Goal: Task Accomplishment & Management: Manage account settings

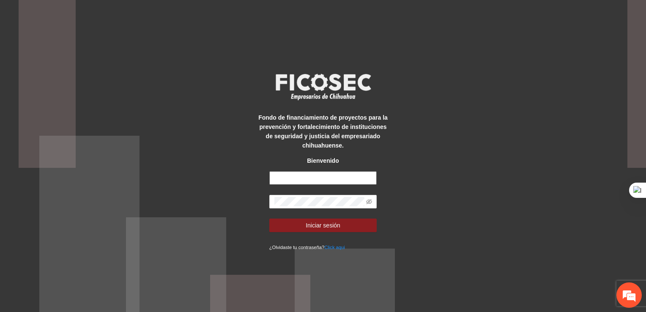
type input "**********"
drag, startPoint x: 1467, startPoint y: 14, endPoint x: 419, endPoint y: 180, distance: 1061.1
click at [419, 180] on div "**********" at bounding box center [323, 156] width 646 height 312
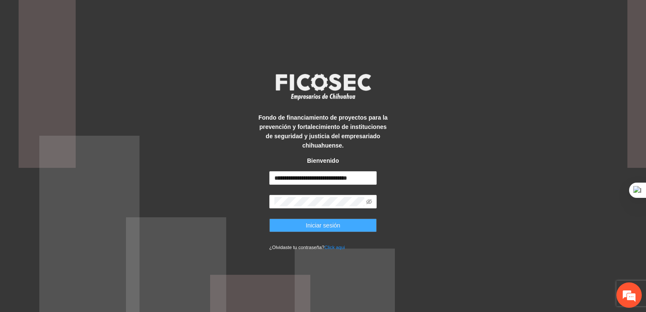
click at [358, 229] on button "Iniciar sesión" at bounding box center [323, 225] width 108 height 14
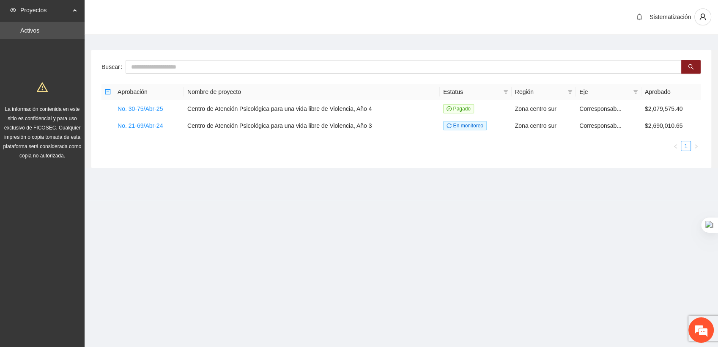
drag, startPoint x: 398, startPoint y: 1, endPoint x: 434, endPoint y: 193, distance: 195.6
click at [434, 193] on section "Sistematización Buscar Aprobación Nombre de proyecto Estatus Región Eje Aprobad…" at bounding box center [401, 100] width 633 height 200
click at [150, 110] on link "No. 30-75/Abr-25" at bounding box center [139, 108] width 45 height 7
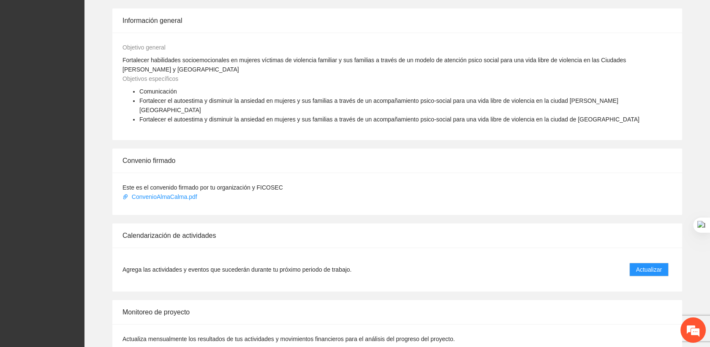
scroll to position [458, 0]
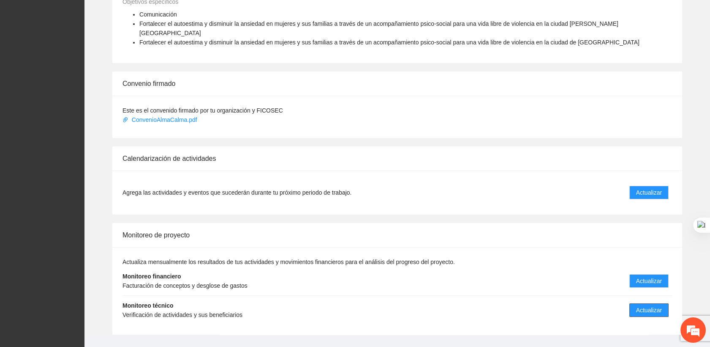
click at [645, 300] on span "Actualizar" at bounding box center [649, 309] width 26 height 9
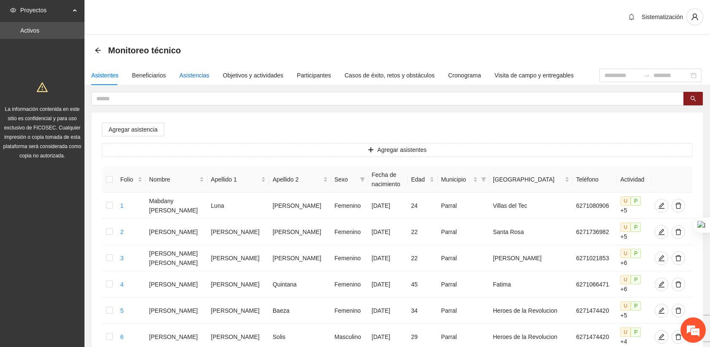
click at [187, 76] on div "Asistencias" at bounding box center [195, 75] width 30 height 9
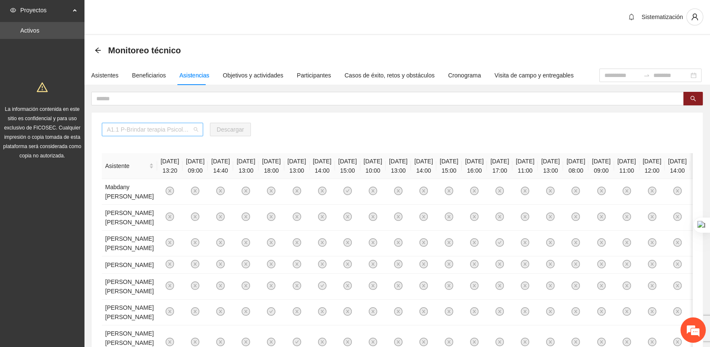
click at [195, 128] on span "A1.1 P-Brindar terapia Psicológica en Parral" at bounding box center [152, 129] width 91 height 13
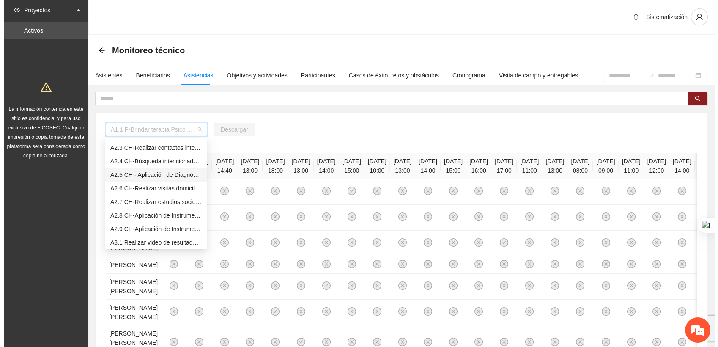
scroll to position [147, 0]
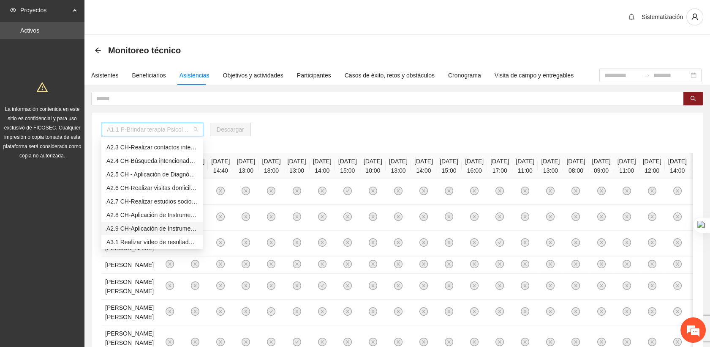
click at [140, 228] on div "A2.9 CH-Aplicación de Instrumento Encuesta de Satisfacción en [GEOGRAPHIC_DATA]" at bounding box center [151, 228] width 91 height 9
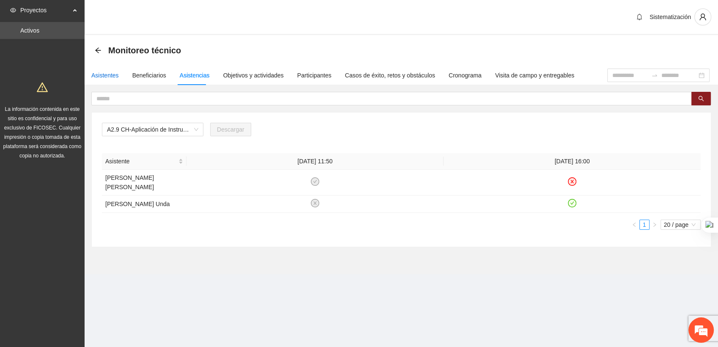
click at [109, 76] on div "Asistentes" at bounding box center [104, 75] width 27 height 9
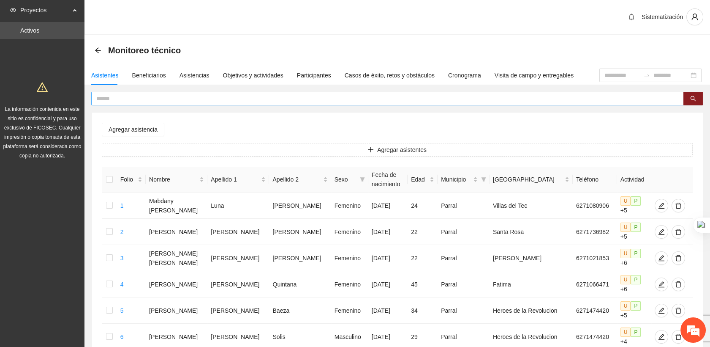
click at [125, 98] on input "text" at bounding box center [384, 98] width 576 height 9
type input "****"
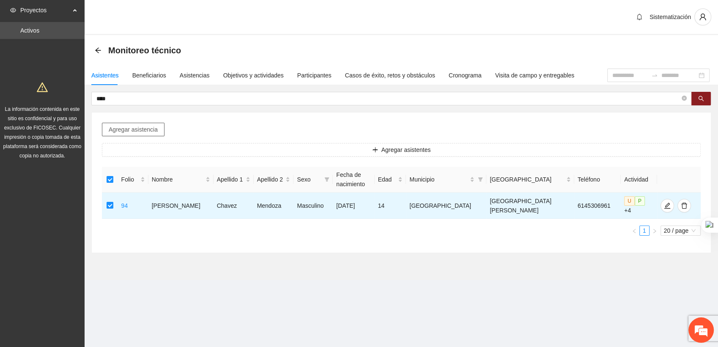
click at [145, 131] on span "Agregar asistencia" at bounding box center [133, 129] width 49 height 9
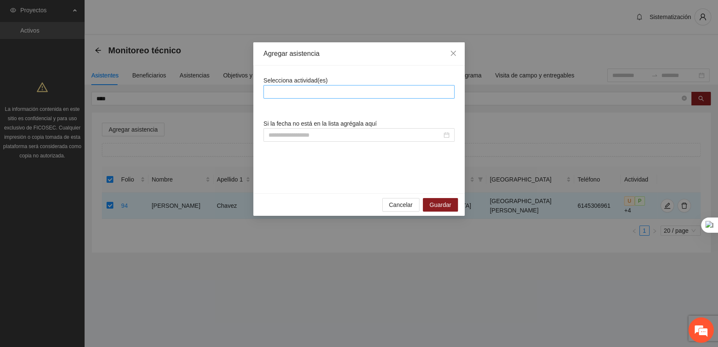
click at [273, 96] on div at bounding box center [358, 92] width 187 height 10
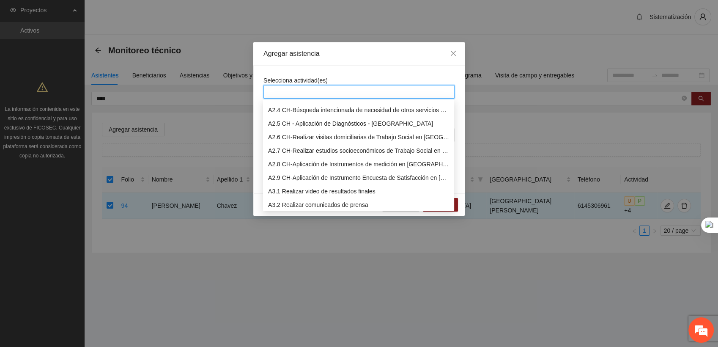
scroll to position [162, 0]
click at [287, 179] on div "A2.9 CH-Aplicación de Instrumento Encuesta de Satisfacción en [GEOGRAPHIC_DATA]" at bounding box center [358, 175] width 181 height 9
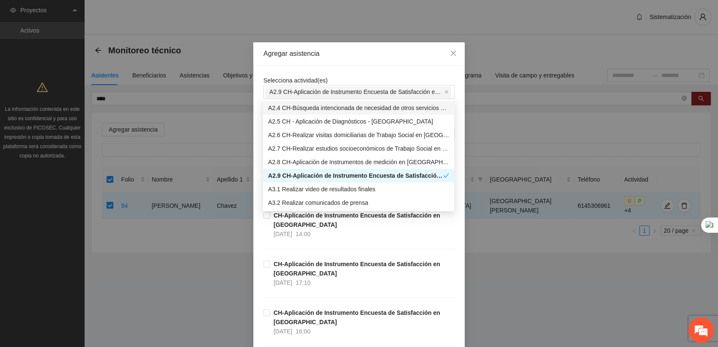
click at [337, 73] on div "Selecciona actividad(es) A2.9 CH-Aplicación de Instrumento Encuesta de Satisfac…" at bounding box center [358, 251] width 211 height 370
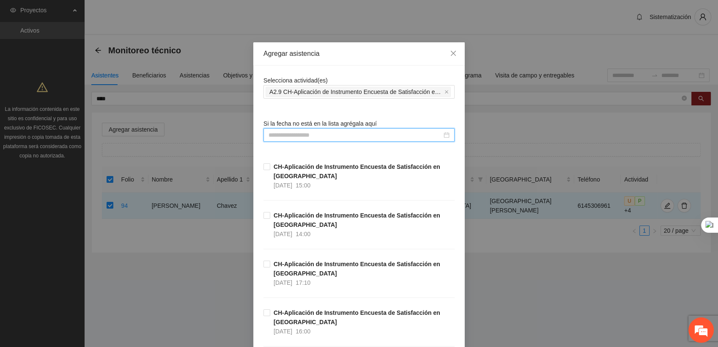
click at [363, 130] on input at bounding box center [354, 134] width 173 height 9
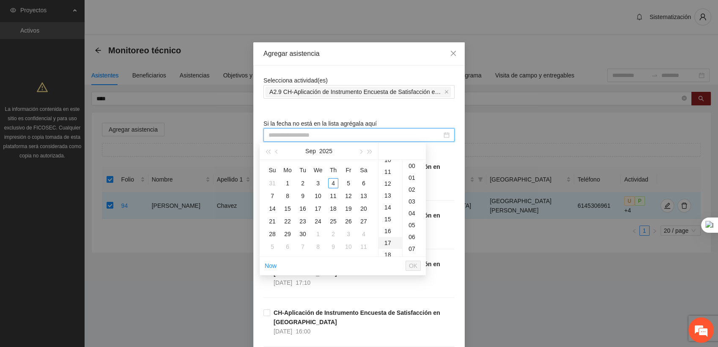
click at [389, 238] on div "17" at bounding box center [390, 243] width 24 height 12
click at [409, 194] on div "10" at bounding box center [413, 194] width 23 height 12
click at [276, 153] on button "button" at bounding box center [276, 150] width 9 height 17
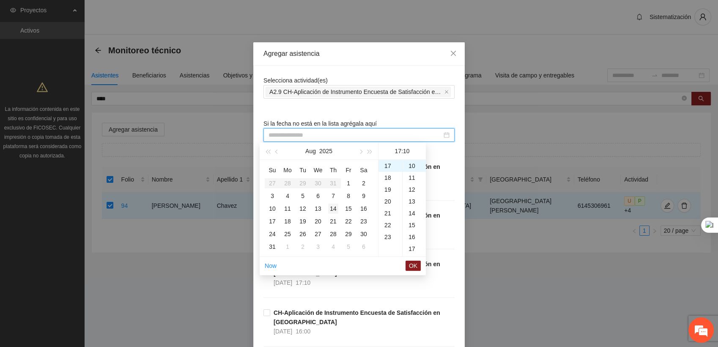
click at [337, 211] on div "14" at bounding box center [333, 208] width 10 height 10
type input "**********"
click at [412, 266] on span "OK" at bounding box center [413, 265] width 8 height 9
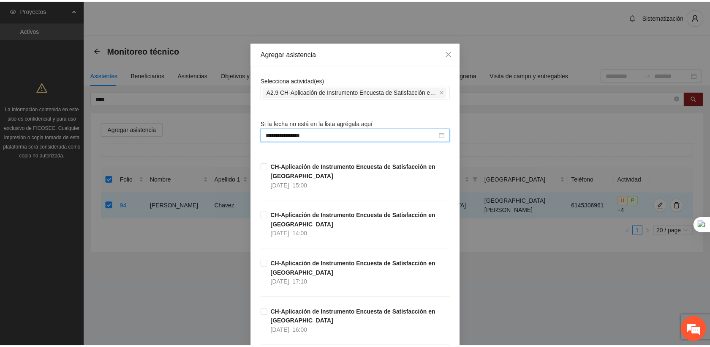
scroll to position [121, 0]
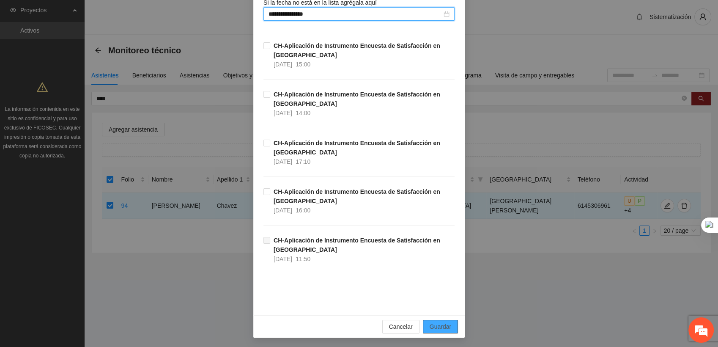
click at [431, 300] on span "Guardar" at bounding box center [440, 326] width 22 height 9
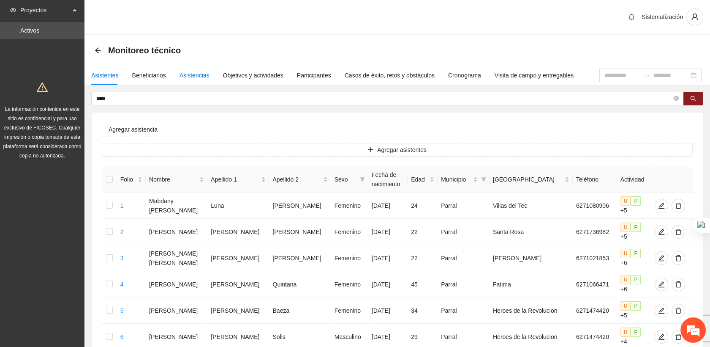
click at [195, 74] on div "Asistencias" at bounding box center [195, 75] width 30 height 9
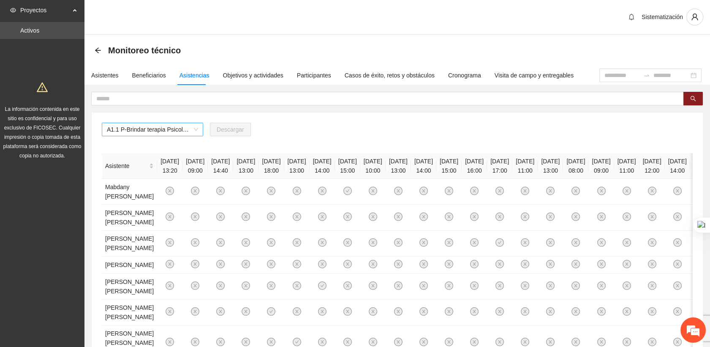
click at [176, 131] on span "A1.1 P-Brindar terapia Psicológica en Parral" at bounding box center [152, 129] width 91 height 13
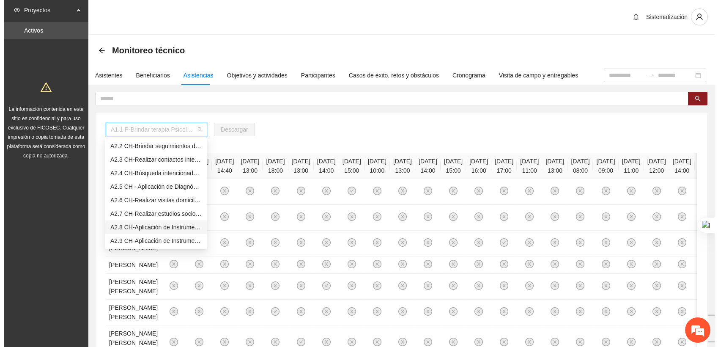
scroll to position [135, 0]
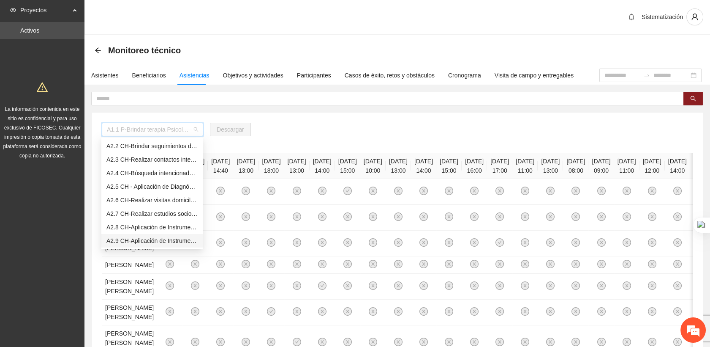
click at [133, 242] on div "A2.9 CH-Aplicación de Instrumento Encuesta de Satisfacción en [GEOGRAPHIC_DATA]" at bounding box center [151, 240] width 91 height 9
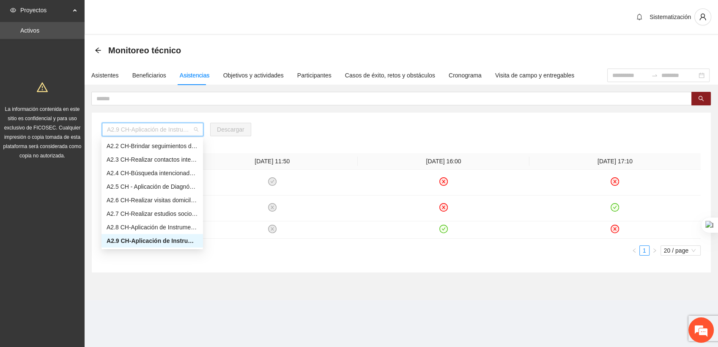
click at [193, 129] on span "A2.9 CH-Aplicación de Instrumento Encuesta de Satisfacción en [GEOGRAPHIC_DATA]" at bounding box center [152, 129] width 91 height 13
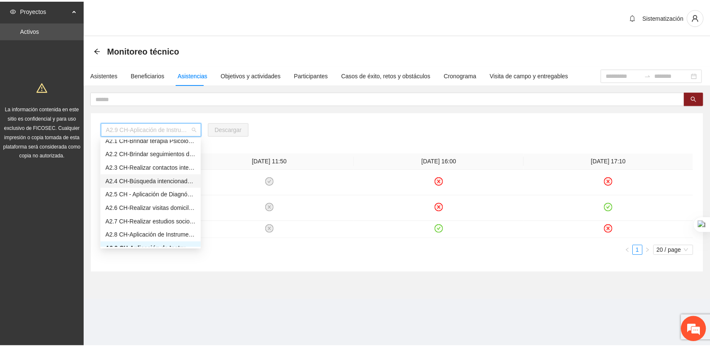
scroll to position [125, 0]
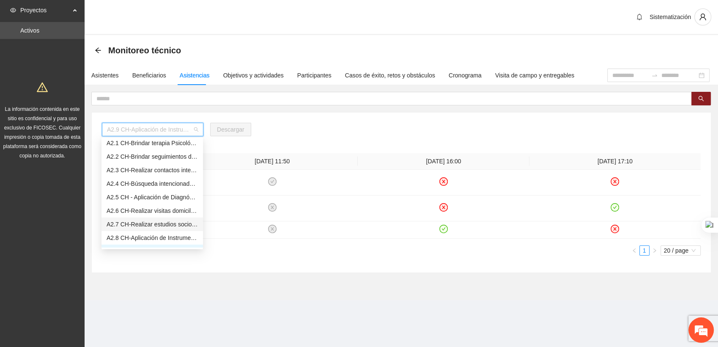
click at [149, 225] on div "A2.7 CH-Realizar estudios socioeconómicos de Trabajo Social en [GEOGRAPHIC_DATA]" at bounding box center [151, 223] width 91 height 9
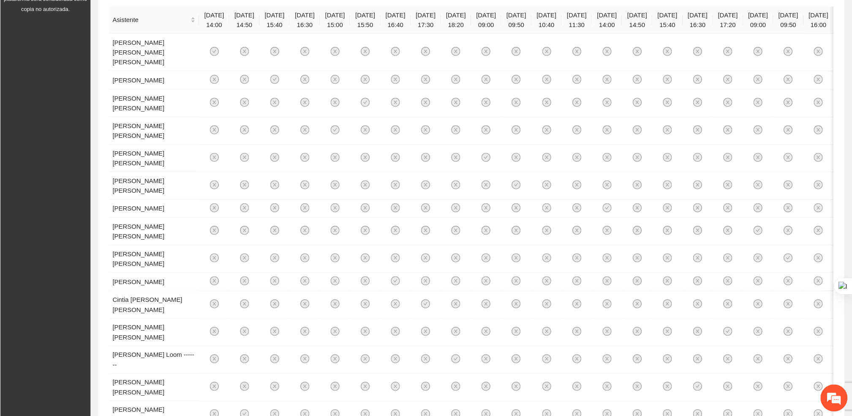
scroll to position [147, 0]
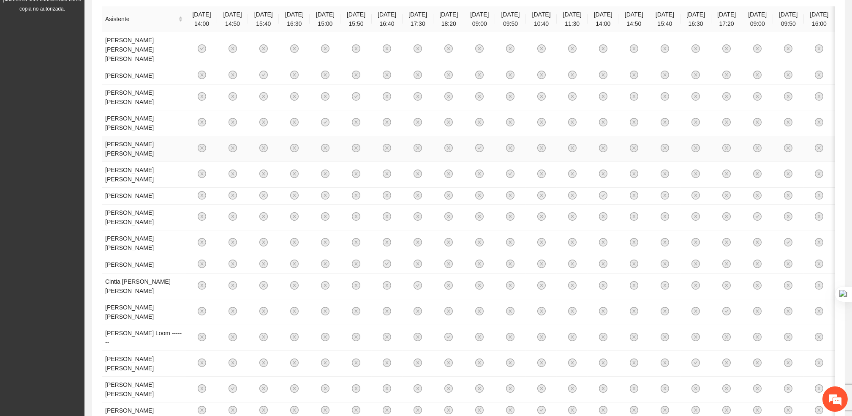
drag, startPoint x: 682, startPoint y: 1, endPoint x: 496, endPoint y: 185, distance: 261.2
click at [495, 162] on td at bounding box center [479, 149] width 31 height 26
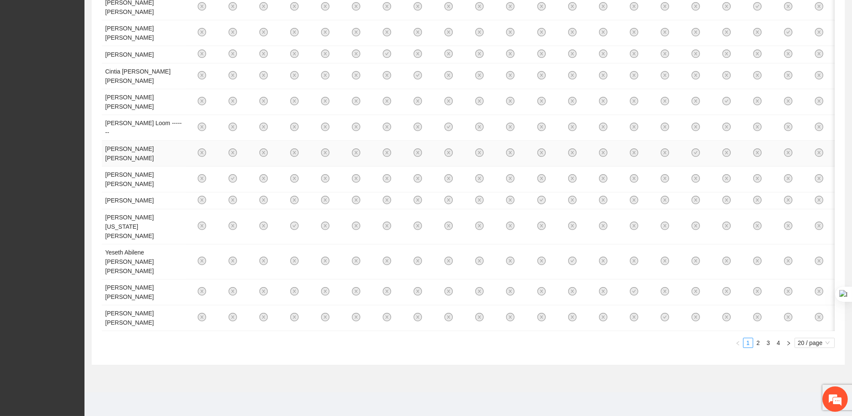
scroll to position [567, 0]
click at [645, 300] on link "2" at bounding box center [758, 342] width 9 height 9
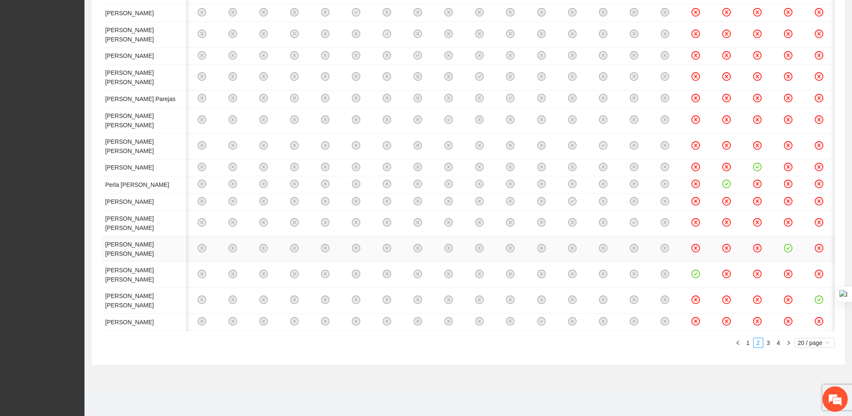
scroll to position [651, 0]
click at [645, 300] on link "3" at bounding box center [768, 342] width 9 height 9
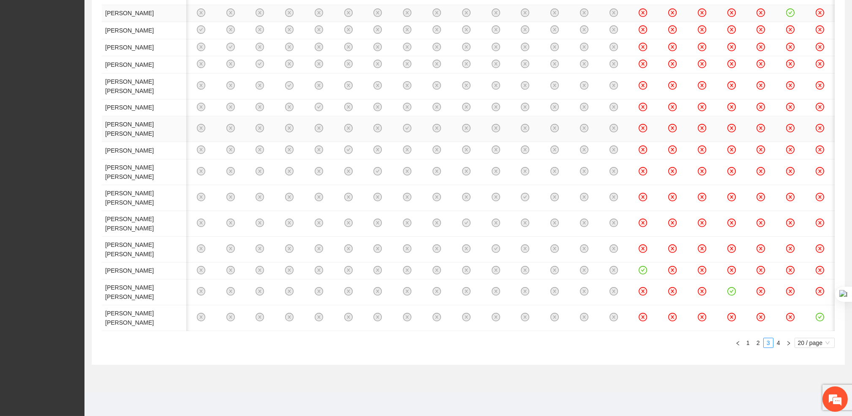
scroll to position [549, 0]
click at [645, 300] on link "2" at bounding box center [758, 342] width 9 height 9
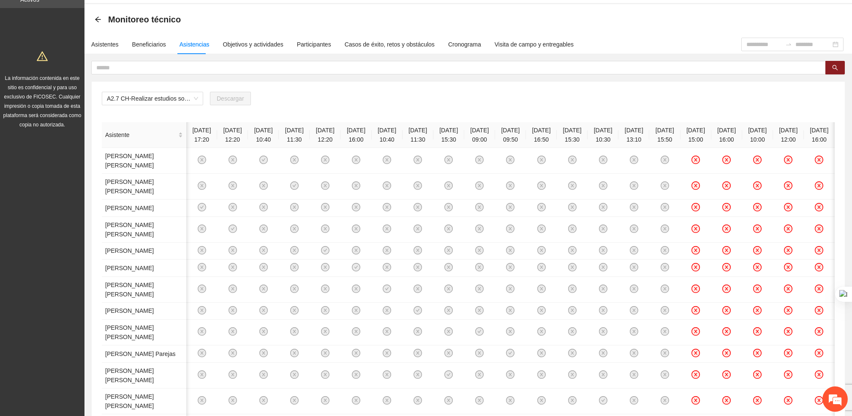
scroll to position [651, 0]
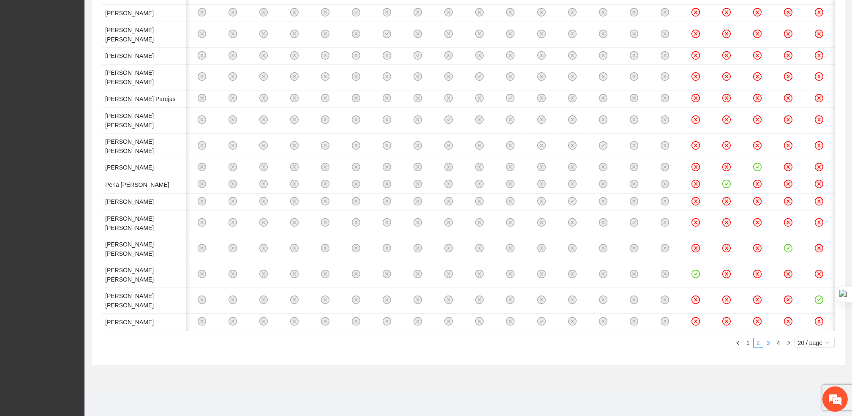
click at [645, 300] on link "3" at bounding box center [768, 342] width 9 height 9
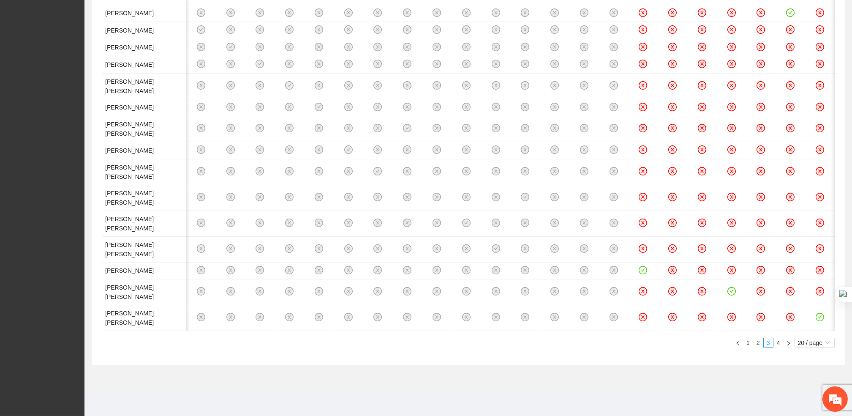
scroll to position [576, 0]
click at [645, 300] on link "4" at bounding box center [778, 342] width 9 height 9
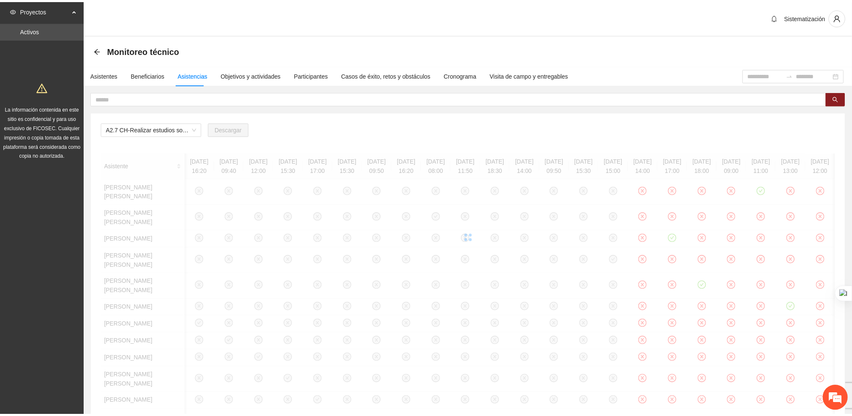
scroll to position [0, 0]
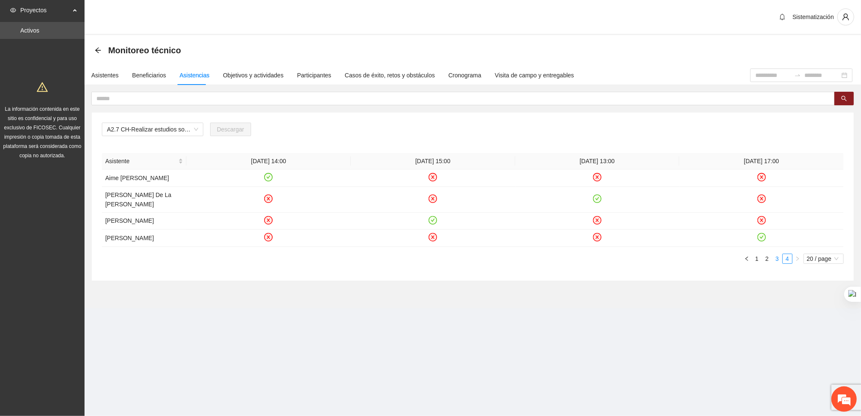
click at [645, 261] on link "3" at bounding box center [777, 258] width 9 height 9
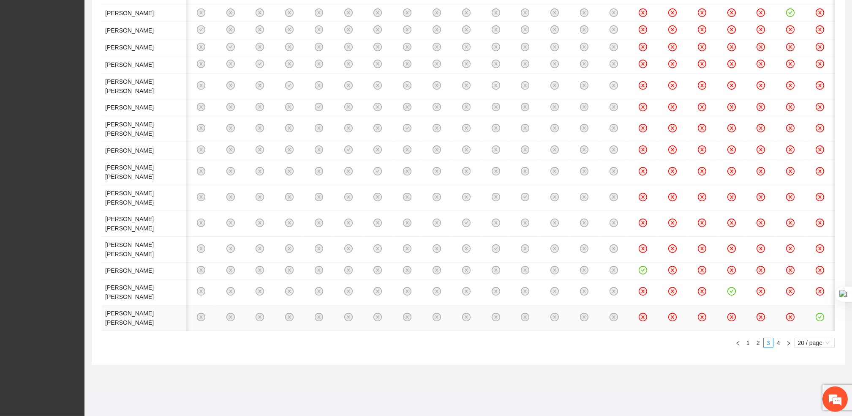
scroll to position [576, 0]
click at [645, 300] on link "2" at bounding box center [758, 342] width 9 height 9
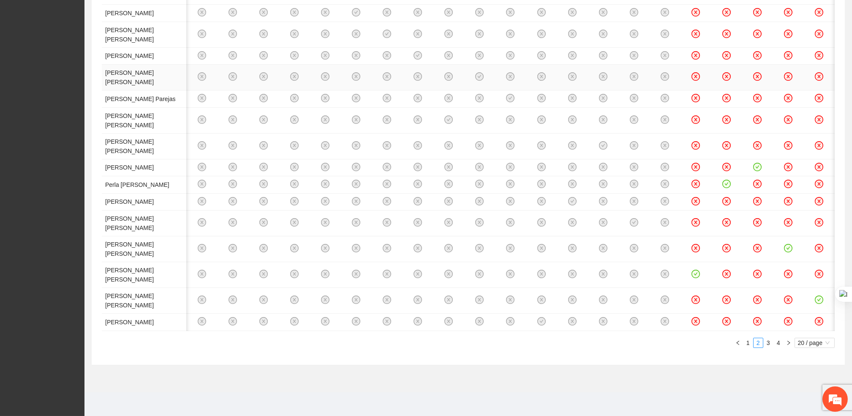
scroll to position [651, 0]
click at [645, 300] on link "1" at bounding box center [748, 342] width 9 height 9
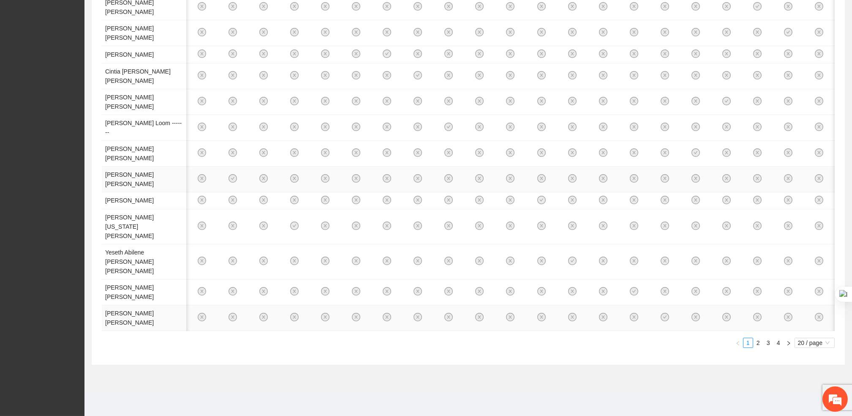
scroll to position [567, 0]
click at [645, 300] on link "2" at bounding box center [758, 342] width 9 height 9
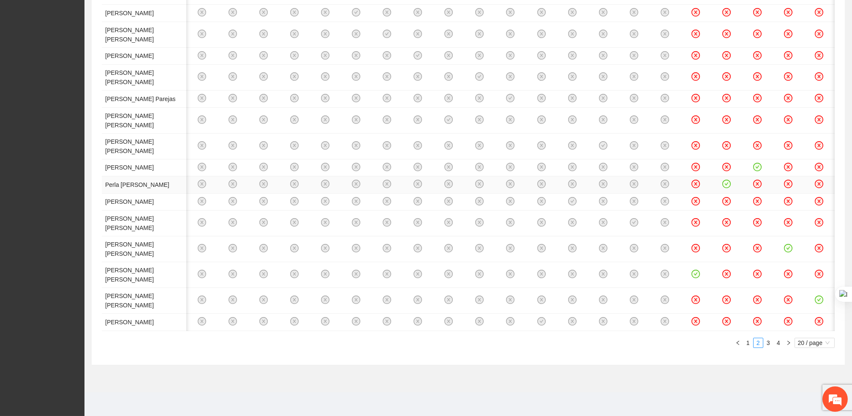
scroll to position [603, 0]
click at [645, 300] on link "3" at bounding box center [768, 342] width 9 height 9
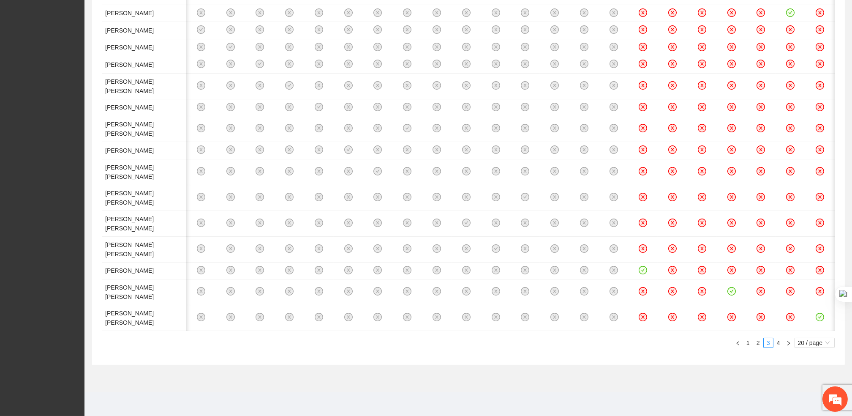
scroll to position [576, 0]
click at [645, 300] on link "4" at bounding box center [778, 342] width 9 height 9
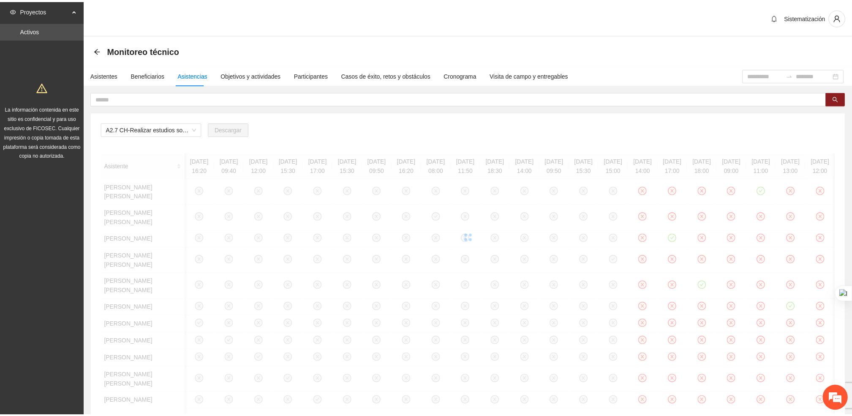
scroll to position [0, 0]
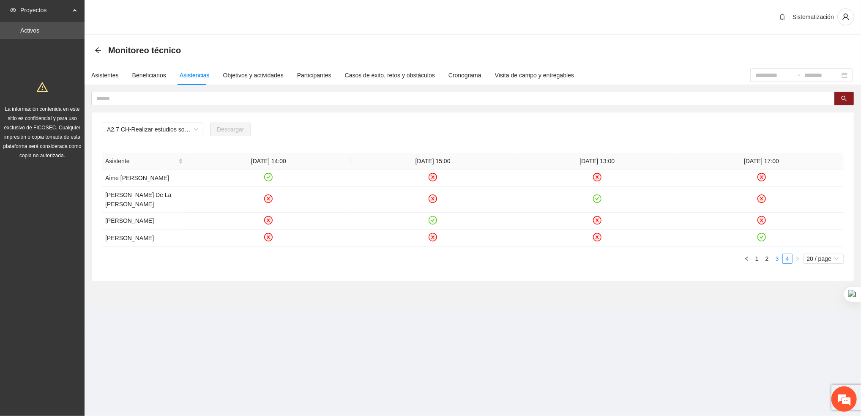
click at [645, 259] on link "3" at bounding box center [777, 258] width 9 height 9
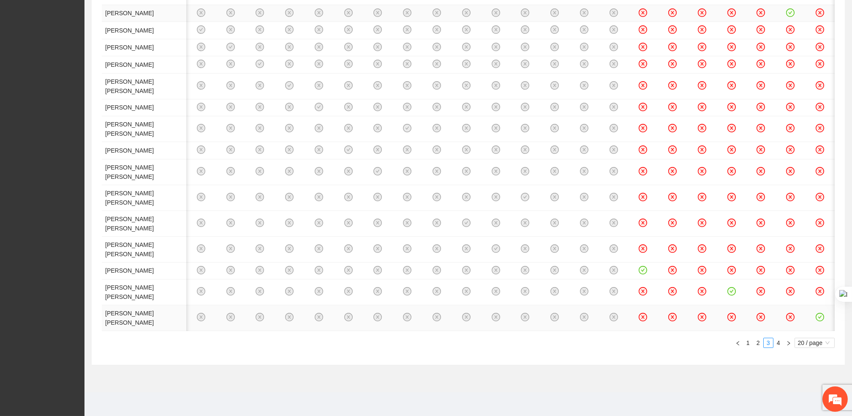
scroll to position [531, 0]
click at [645, 300] on link "2" at bounding box center [758, 342] width 9 height 9
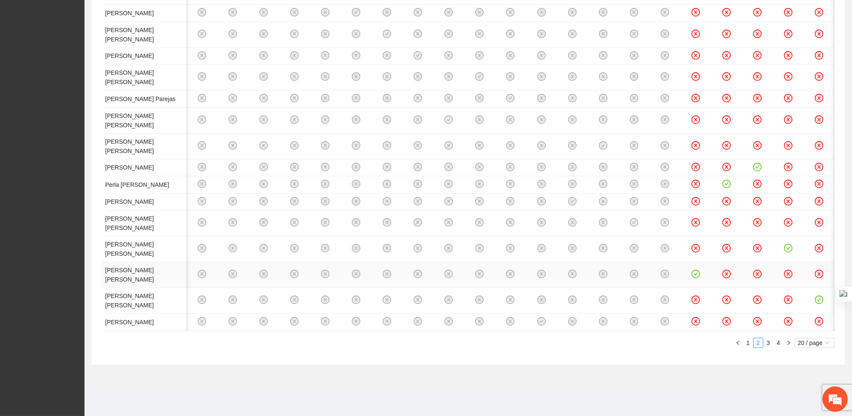
scroll to position [651, 0]
click at [645, 300] on link "1" at bounding box center [748, 342] width 9 height 9
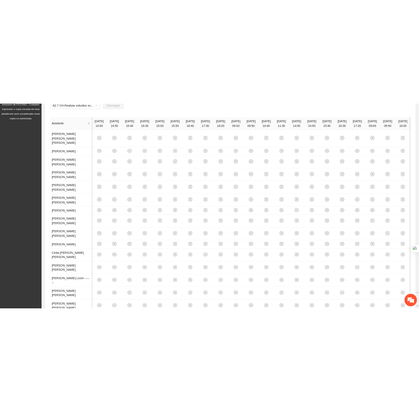
scroll to position [0, 0]
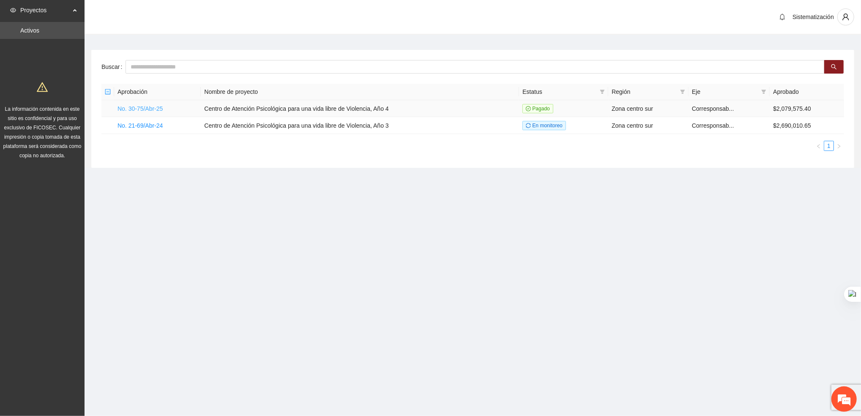
click at [129, 107] on link "No. 30-75/Abr-25" at bounding box center [139, 108] width 45 height 7
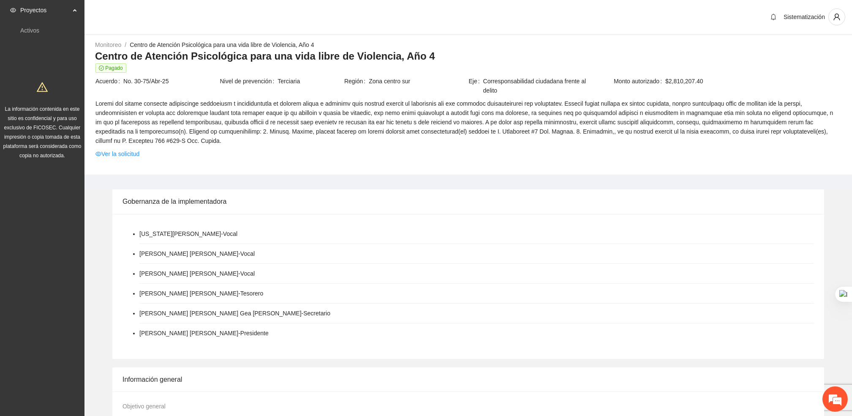
scroll to position [367, 0]
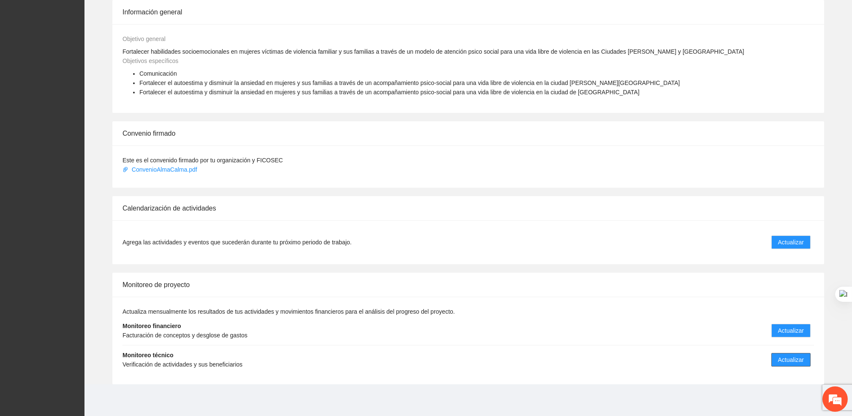
click at [779, 360] on span "Actualizar" at bounding box center [791, 359] width 26 height 9
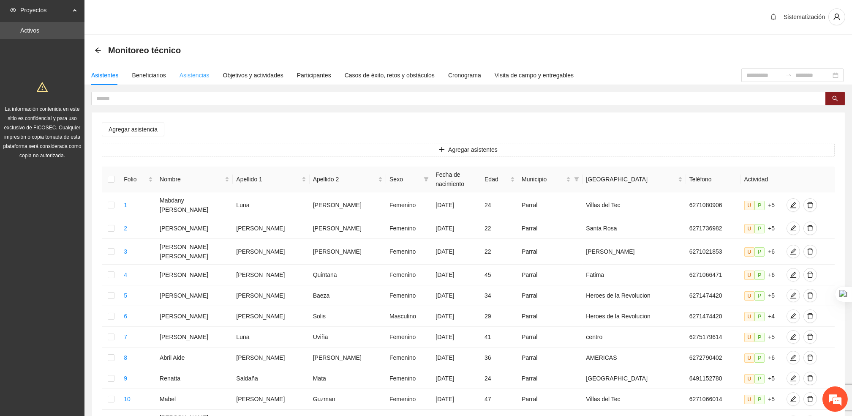
click at [197, 80] on div "Asistencias" at bounding box center [195, 75] width 30 height 19
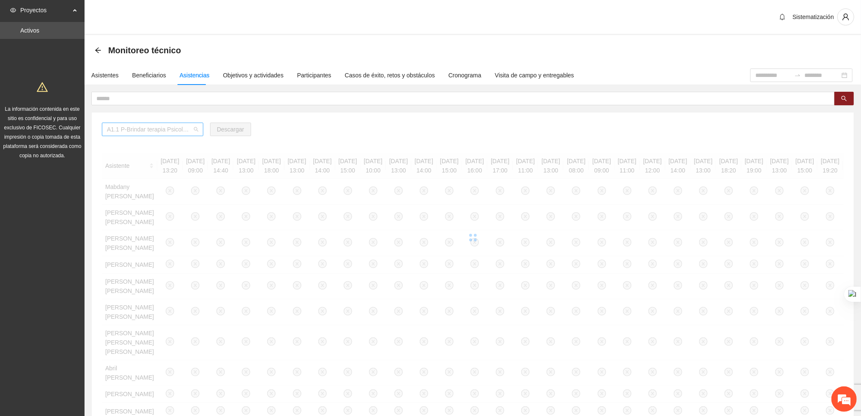
click at [186, 128] on span "A1.1 P-Brindar terapia Psicológica en Parral" at bounding box center [152, 129] width 91 height 13
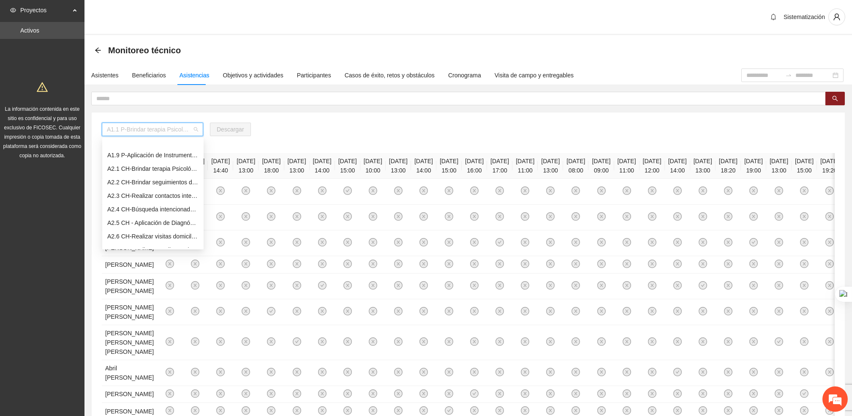
scroll to position [147, 0]
click at [166, 200] on div "A2.7 CH-Realizar estudios socioeconómicos de Trabajo Social en [GEOGRAPHIC_DATA]" at bounding box center [152, 202] width 91 height 9
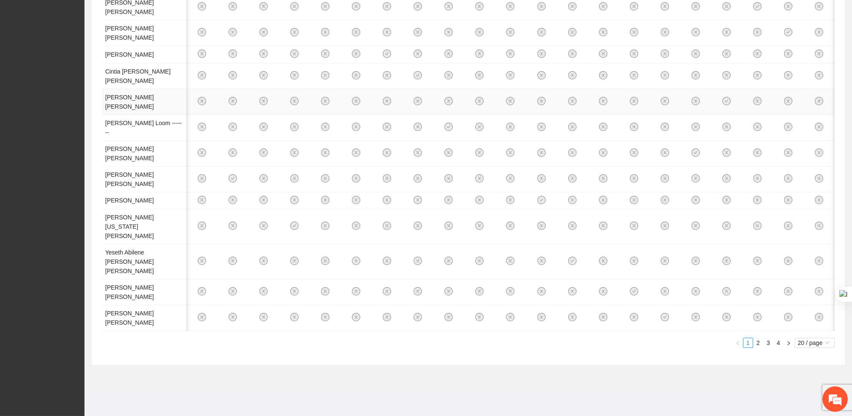
scroll to position [567, 0]
click at [756, 342] on link "2" at bounding box center [758, 342] width 9 height 9
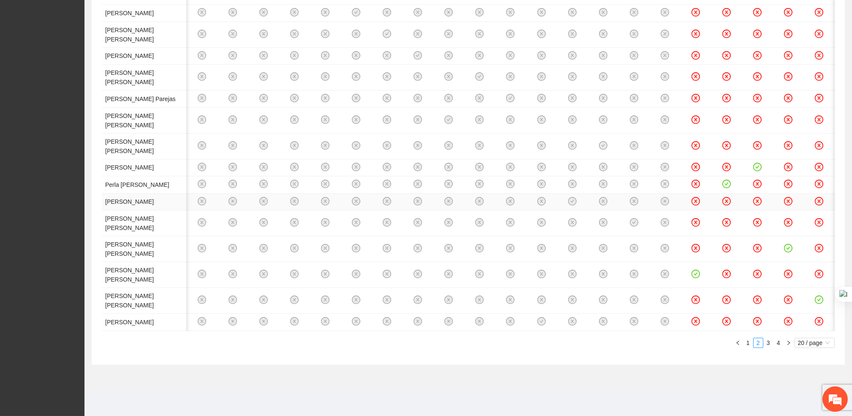
scroll to position [651, 0]
click at [767, 344] on link "3" at bounding box center [768, 342] width 9 height 9
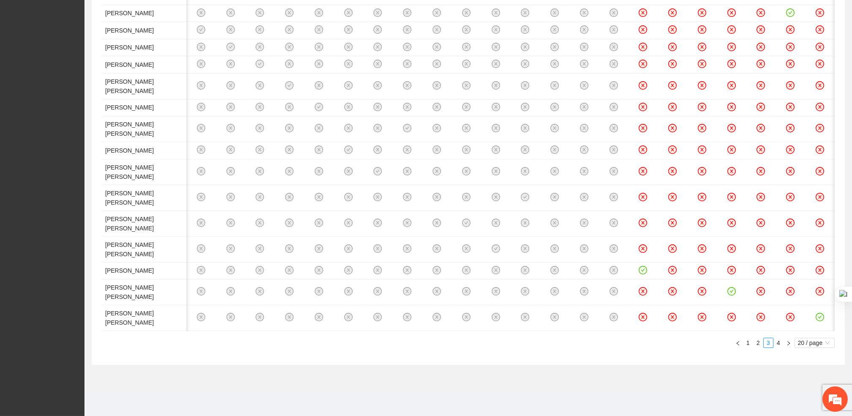
scroll to position [576, 0]
click at [779, 342] on link "4" at bounding box center [778, 342] width 9 height 9
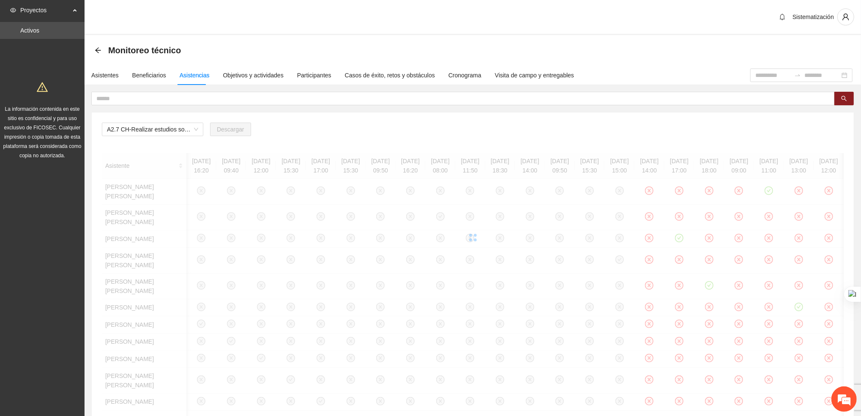
scroll to position [0, 0]
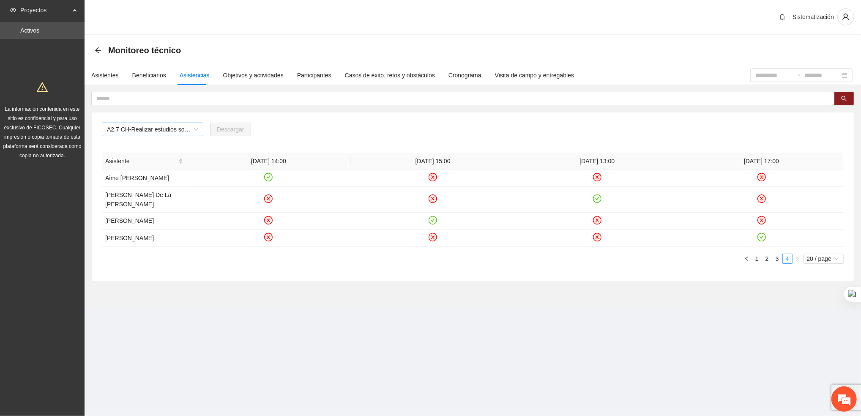
click at [187, 132] on span "A2.7 CH-Realizar estudios socioeconómicos de Trabajo Social en [GEOGRAPHIC_DATA]" at bounding box center [152, 129] width 91 height 13
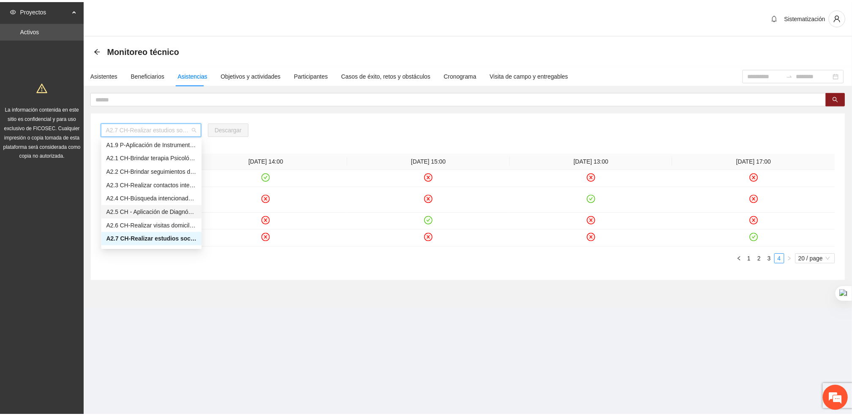
scroll to position [110, 0]
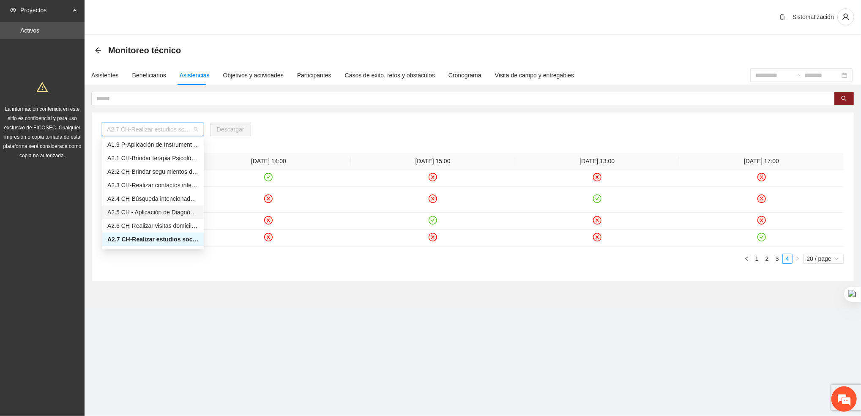
click at [147, 168] on div "A2.2 CH-Brindar seguimientos de Trabajo Social en [GEOGRAPHIC_DATA]" at bounding box center [152, 171] width 91 height 9
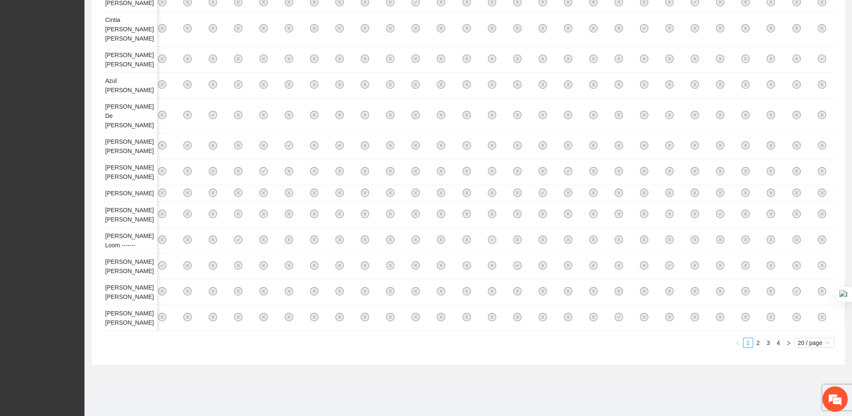
scroll to position [549, 0]
click at [756, 343] on link "2" at bounding box center [758, 342] width 9 height 9
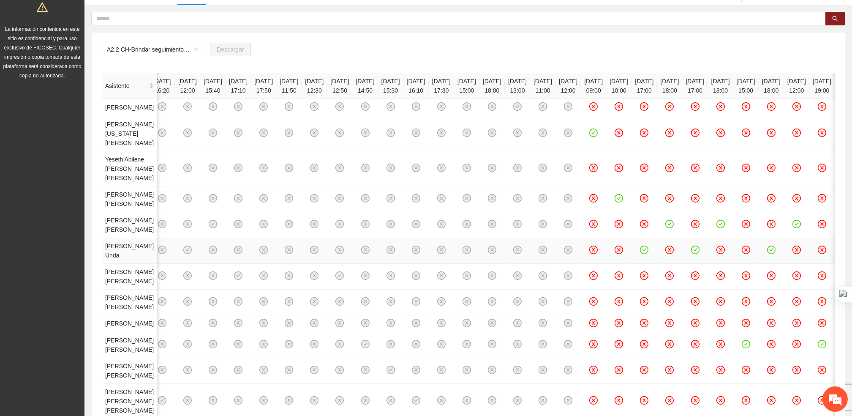
scroll to position [88, 0]
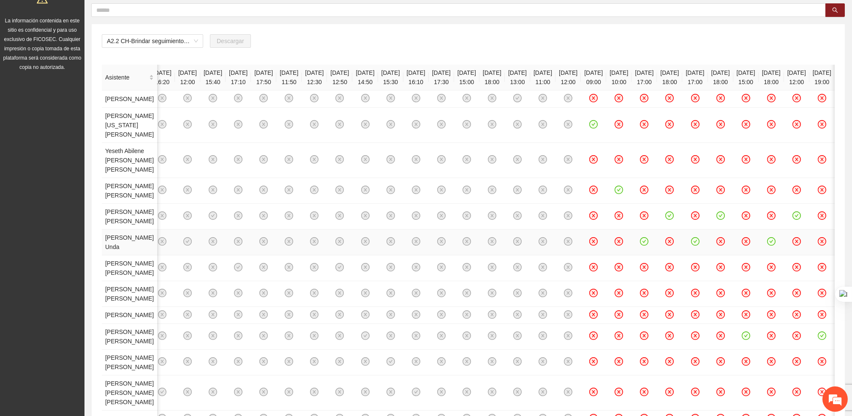
click at [759, 255] on td at bounding box center [771, 242] width 25 height 26
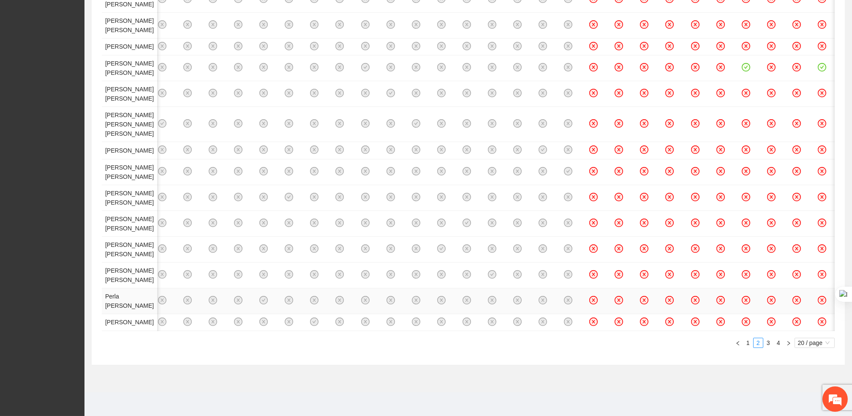
scroll to position [645, 0]
click at [766, 347] on link "3" at bounding box center [768, 342] width 9 height 9
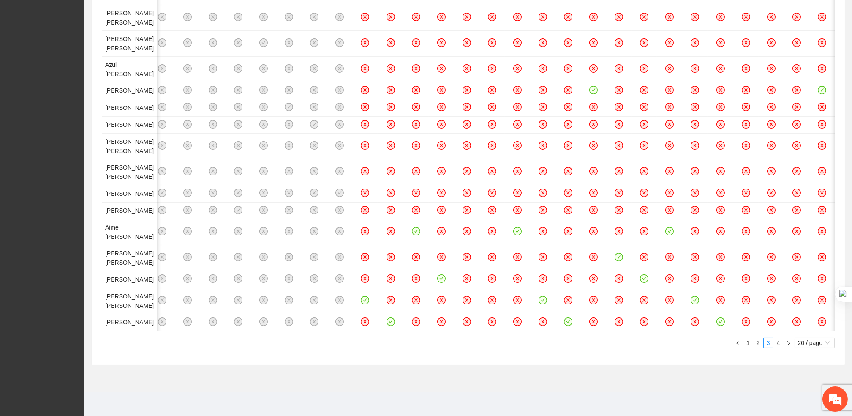
scroll to position [576, 0]
click at [779, 343] on link "4" at bounding box center [778, 342] width 9 height 9
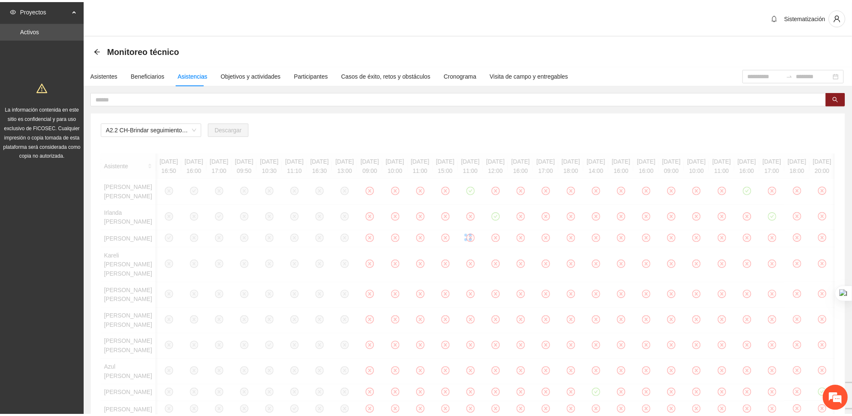
scroll to position [0, 0]
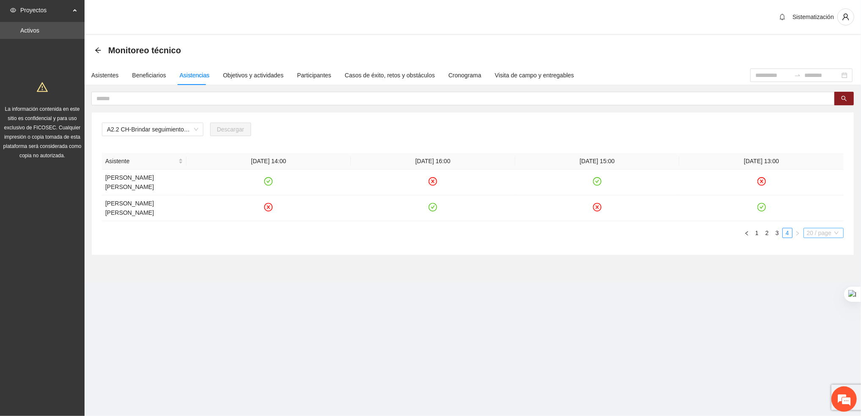
click at [807, 231] on span "20 / page" at bounding box center [823, 232] width 33 height 9
click at [804, 244] on div "10 / page" at bounding box center [823, 248] width 41 height 14
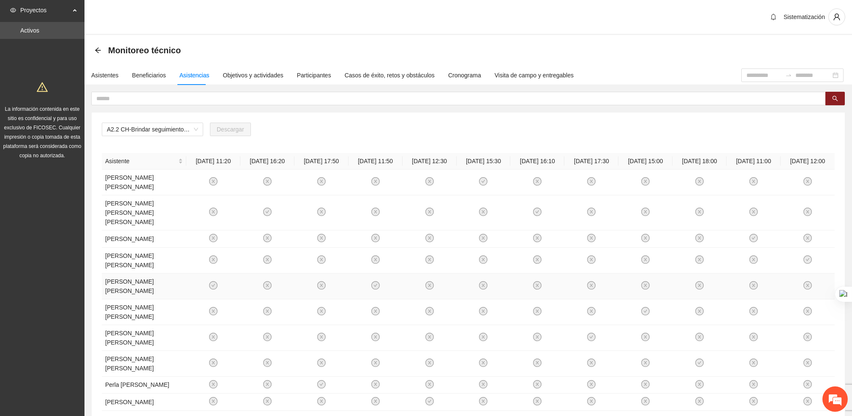
scroll to position [62, 0]
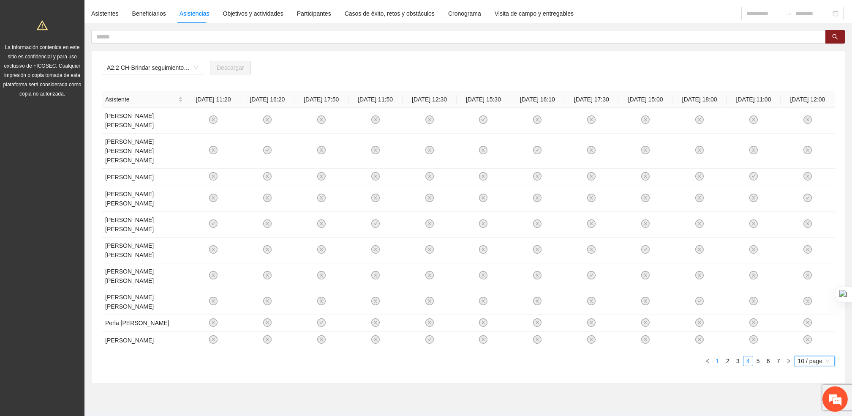
click at [715, 356] on link "1" at bounding box center [717, 360] width 9 height 9
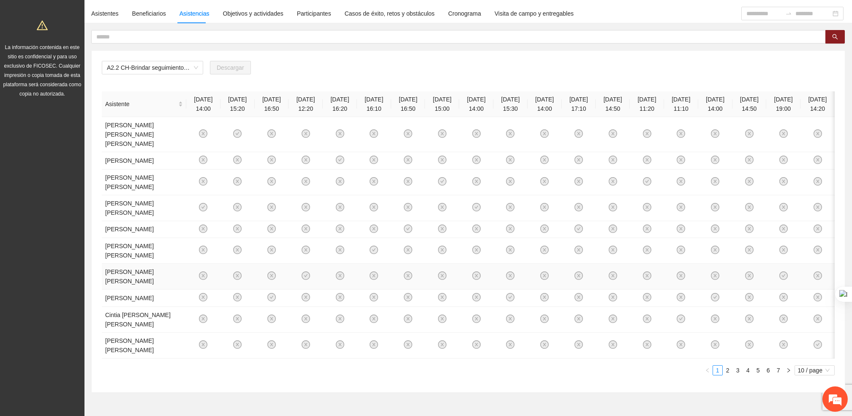
scroll to position [198, 0]
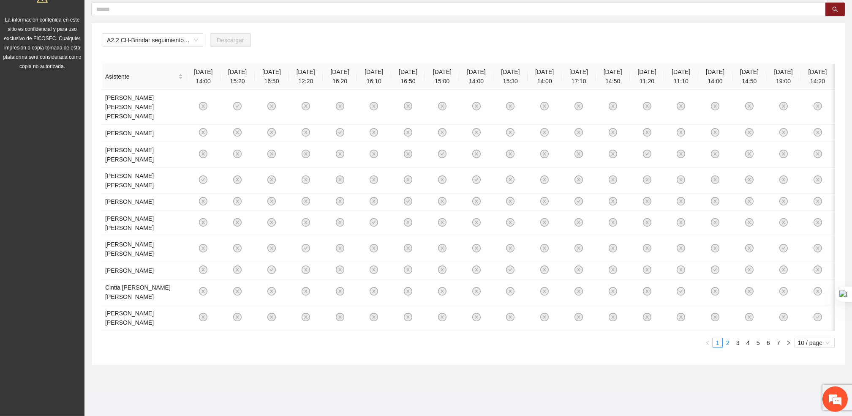
click at [728, 343] on link "2" at bounding box center [728, 342] width 9 height 9
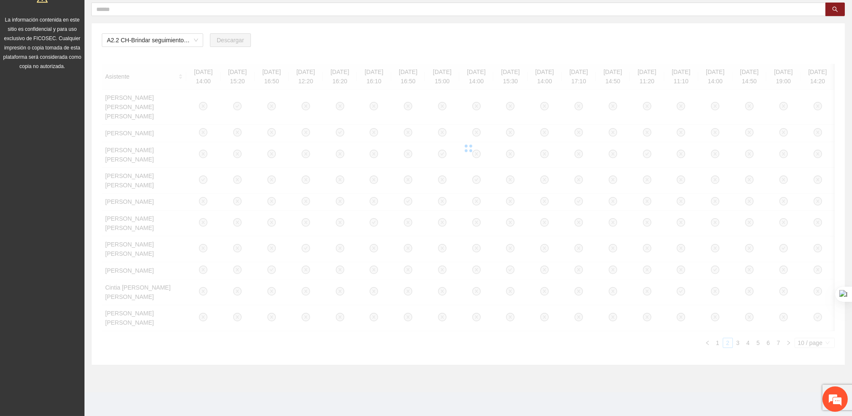
scroll to position [53, 0]
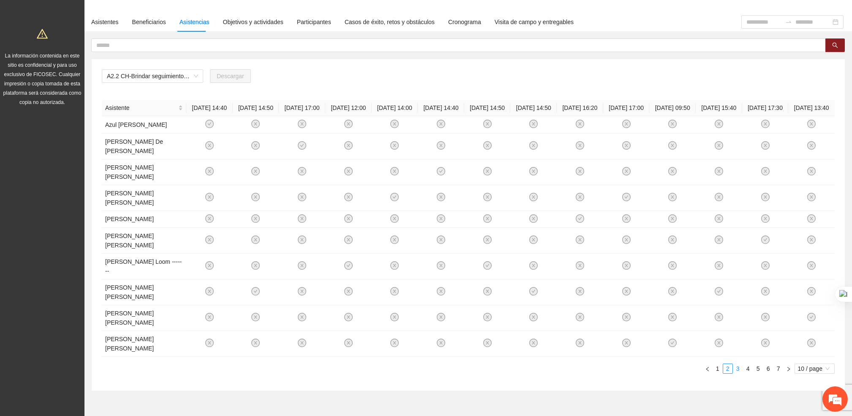
click at [738, 364] on link "3" at bounding box center [738, 368] width 9 height 9
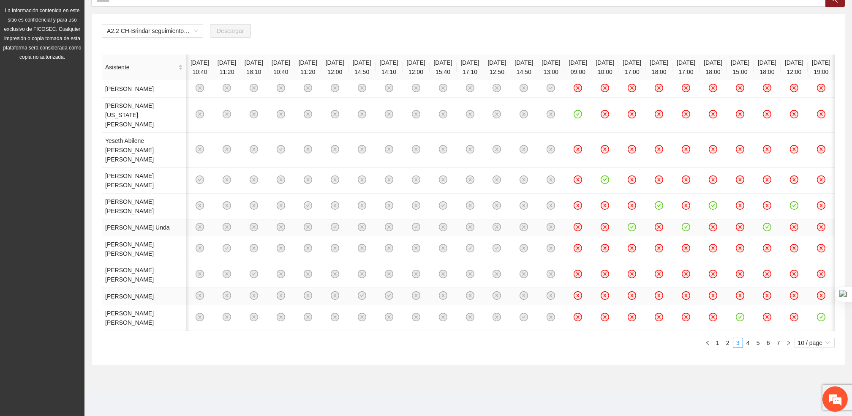
scroll to position [240, 0]
click at [750, 347] on link "4" at bounding box center [748, 342] width 9 height 9
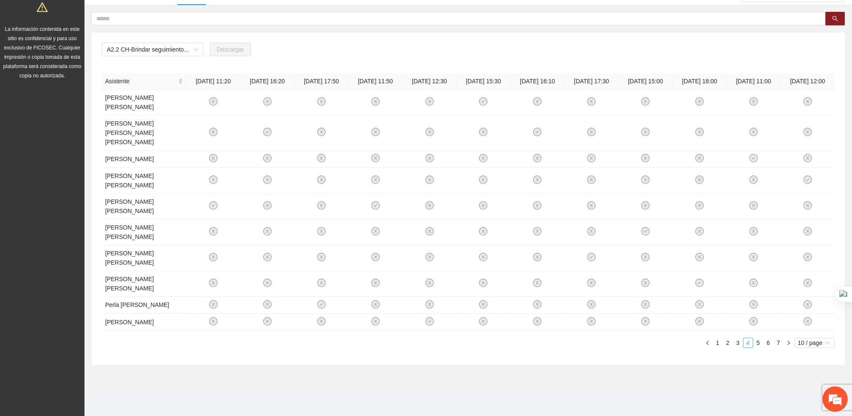
scroll to position [62, 0]
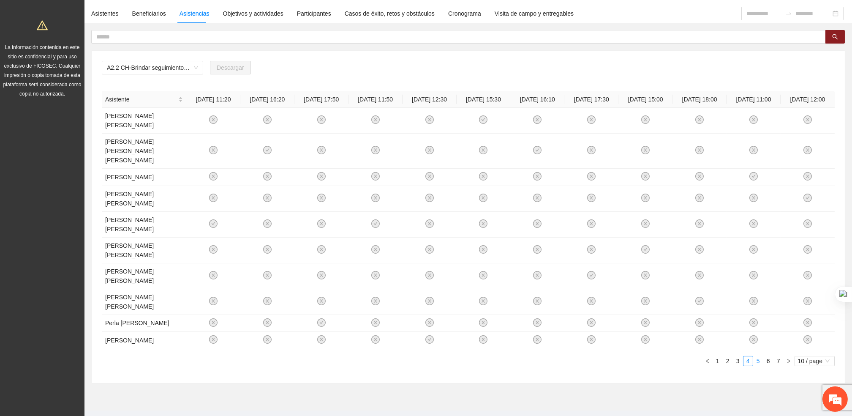
click at [754, 356] on link "5" at bounding box center [758, 360] width 9 height 9
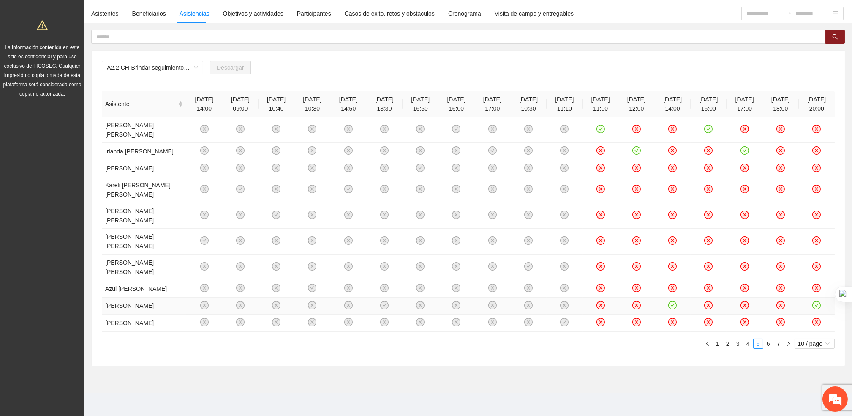
click at [691, 315] on td at bounding box center [709, 306] width 36 height 17
click at [769, 342] on link "6" at bounding box center [768, 342] width 9 height 9
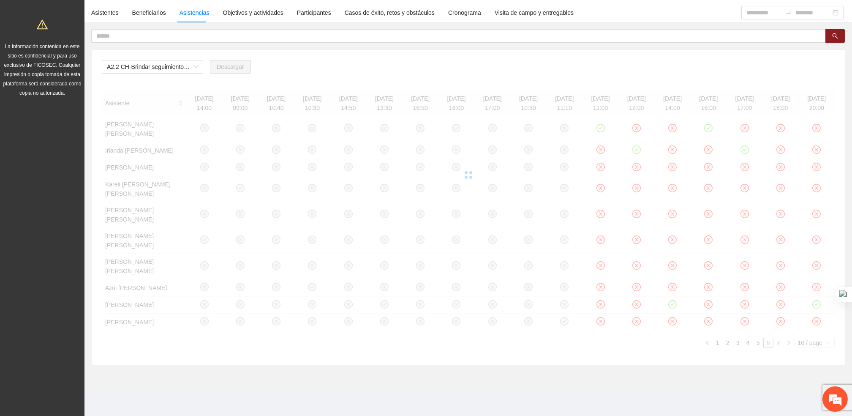
scroll to position [36, 0]
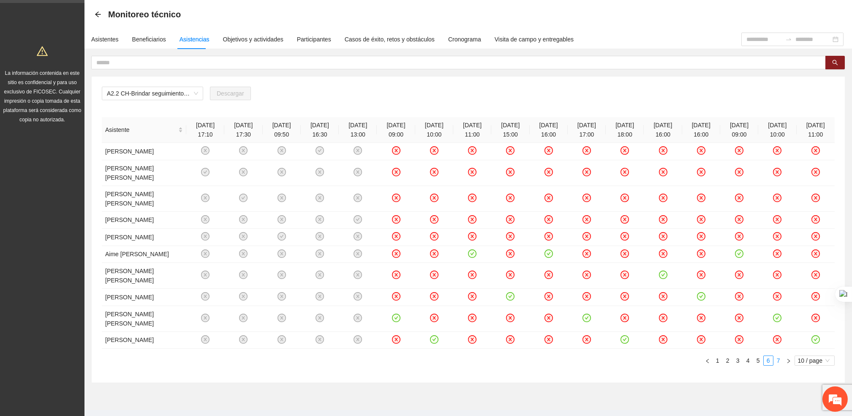
click at [780, 356] on link "7" at bounding box center [778, 360] width 9 height 9
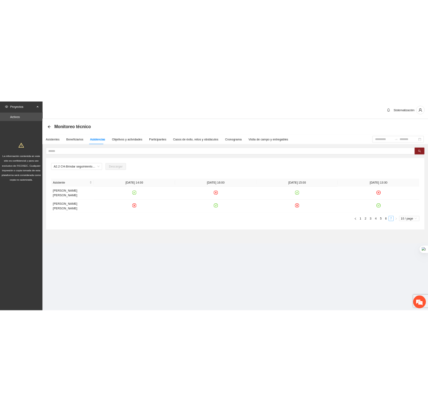
scroll to position [0, 0]
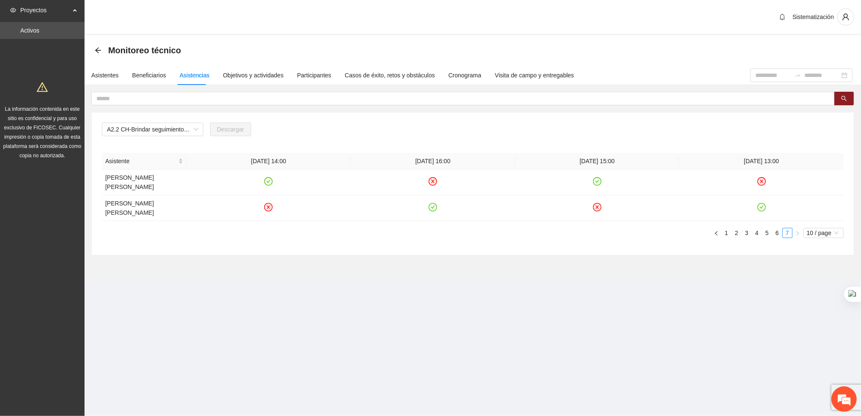
click at [704, 222] on div "Asistente [DATE] 14:00 [DATE] 16:00 [DATE] 15:00 [DATE] 13:00 [PERSON_NAME] [PE…" at bounding box center [473, 195] width 742 height 85
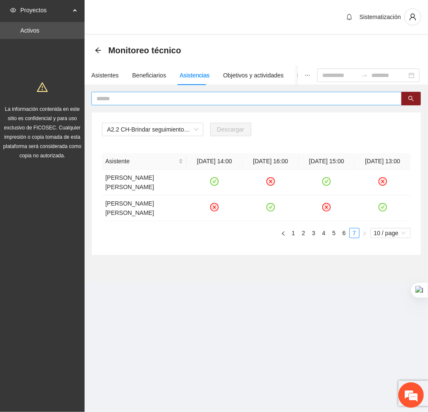
click at [120, 94] on input "text" at bounding box center [242, 98] width 293 height 9
click at [101, 78] on div "Asistentes" at bounding box center [104, 75] width 27 height 9
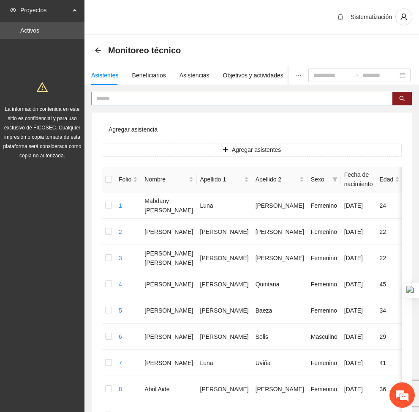
click at [270, 97] on input "text" at bounding box center [238, 98] width 285 height 9
type input "*****"
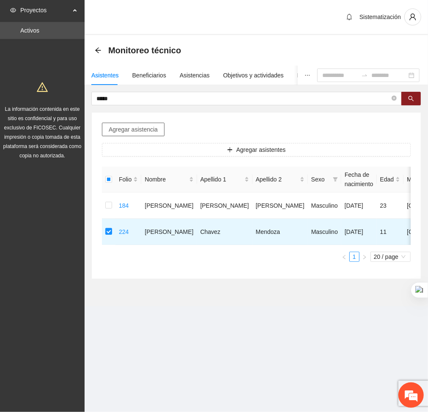
click at [116, 131] on span "Agregar asistencia" at bounding box center [133, 129] width 49 height 9
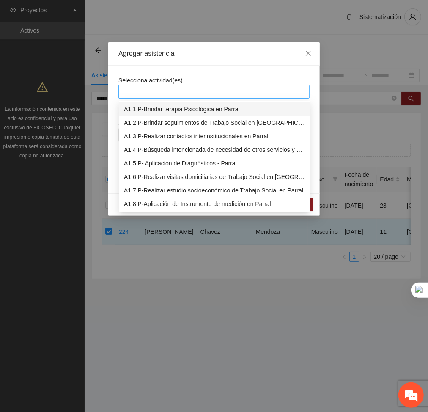
click at [187, 90] on div at bounding box center [213, 92] width 187 height 10
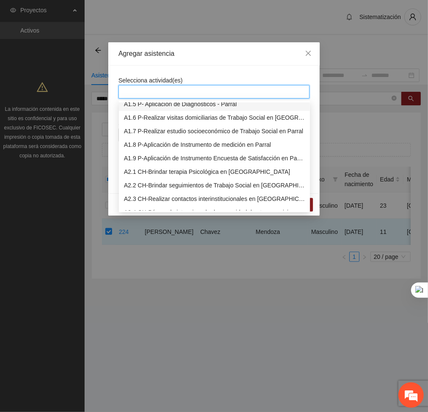
scroll to position [61, 0]
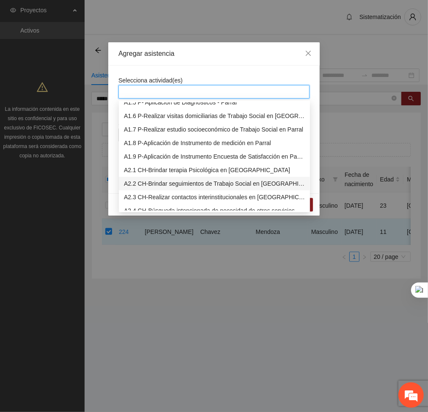
click at [140, 182] on div "A2.2 CH-Brindar seguimientos de Trabajo Social en [GEOGRAPHIC_DATA]" at bounding box center [214, 183] width 181 height 9
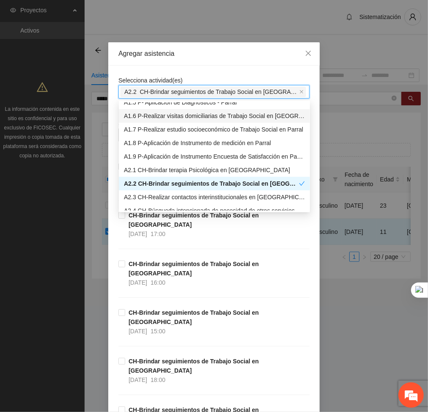
click at [214, 57] on div "Agregar asistencia" at bounding box center [213, 53] width 191 height 9
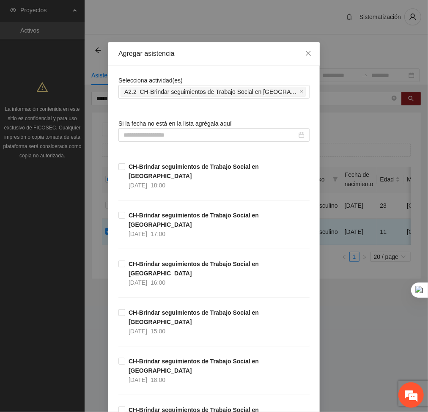
click at [188, 124] on span "Si la fecha no está en la lista agrégala aquí" at bounding box center [174, 123] width 113 height 7
click at [191, 136] on input at bounding box center [209, 134] width 173 height 9
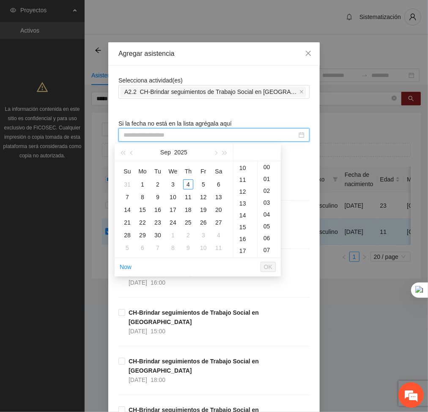
scroll to position [118, 0]
click at [243, 203] on div "13" at bounding box center [245, 203] width 24 height 12
click at [206, 209] on div "19" at bounding box center [203, 210] width 10 height 10
click at [131, 155] on button "button" at bounding box center [131, 152] width 9 height 17
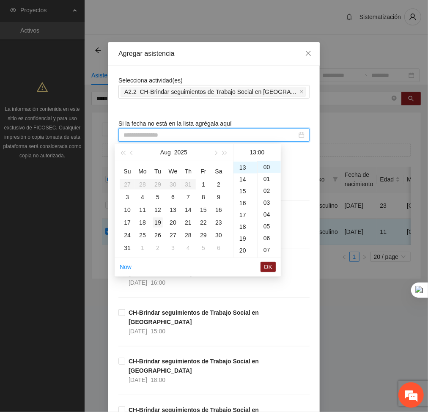
click at [160, 222] on div "19" at bounding box center [158, 222] width 10 height 10
type input "**********"
click at [265, 267] on span "OK" at bounding box center [268, 266] width 8 height 9
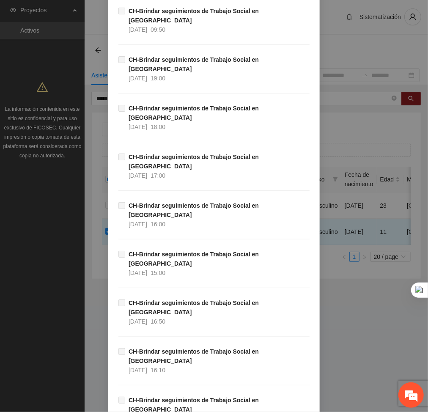
scroll to position [4729, 0]
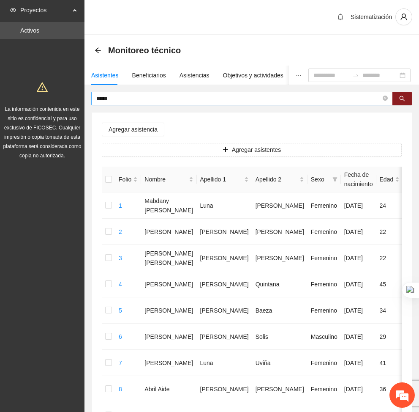
click at [126, 104] on span "*****" at bounding box center [242, 99] width 302 height 14
type input "*"
type input "******"
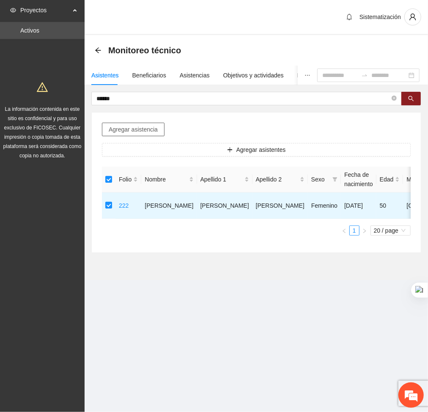
click at [158, 131] on button "Agregar asistencia" at bounding box center [133, 130] width 63 height 14
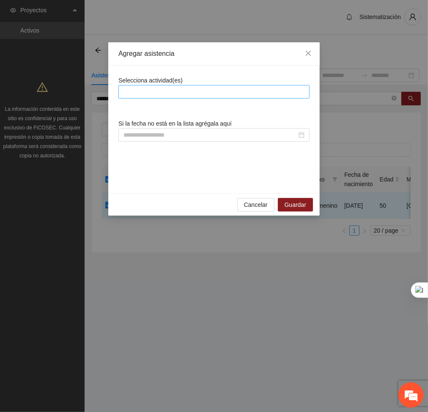
click at [227, 95] on div at bounding box center [213, 92] width 187 height 10
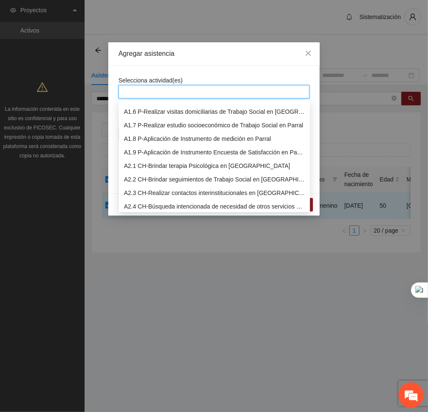
scroll to position [66, 0]
click at [169, 183] on div "A2.2 CH-Brindar seguimientos de Trabajo Social en [GEOGRAPHIC_DATA]" at bounding box center [214, 178] width 181 height 9
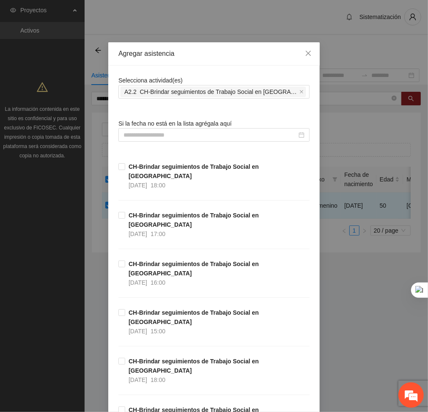
click at [239, 131] on input at bounding box center [209, 134] width 173 height 9
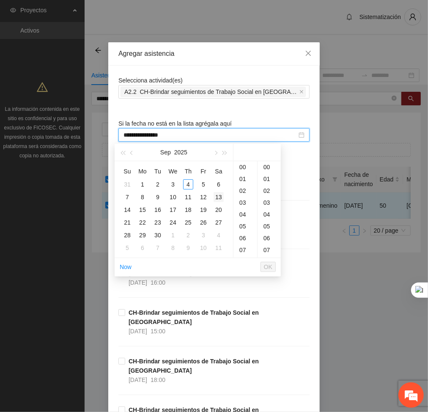
type input "**********"
click at [246, 242] on div "14" at bounding box center [245, 243] width 24 height 12
click at [133, 152] on span "button" at bounding box center [132, 153] width 4 height 4
click at [156, 224] on div "19" at bounding box center [158, 222] width 10 height 10
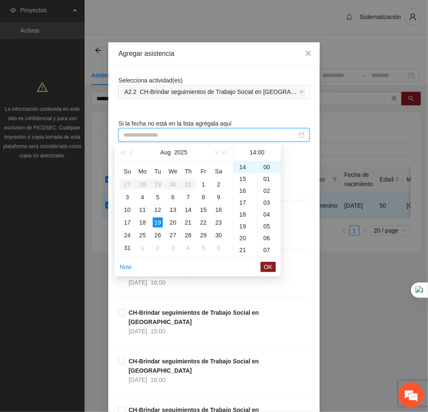
type input "**********"
click at [265, 270] on span "OK" at bounding box center [268, 266] width 8 height 9
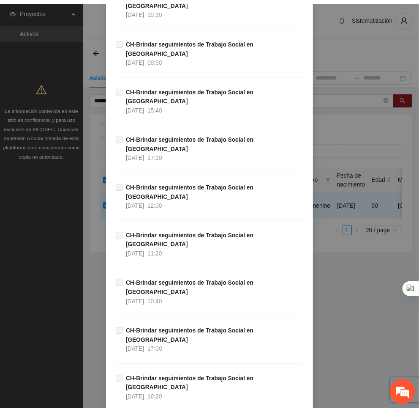
scroll to position [4729, 0]
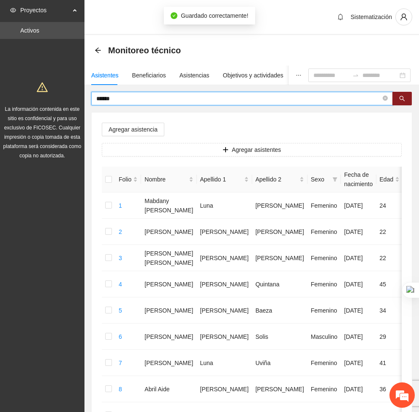
click at [131, 98] on input "******" at bounding box center [238, 98] width 285 height 9
type input "*"
type input "*******"
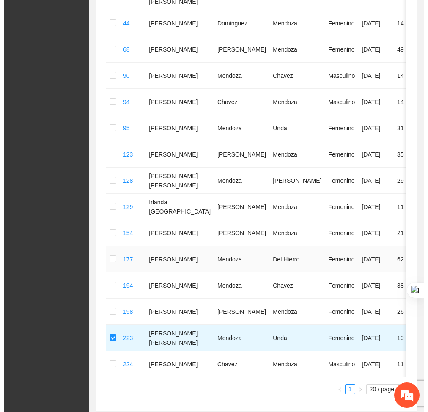
scroll to position [0, 0]
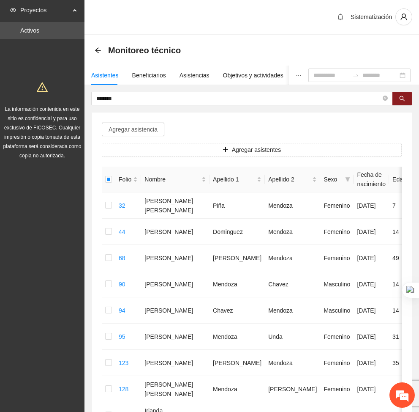
click at [126, 132] on span "Agregar asistencia" at bounding box center [133, 129] width 49 height 9
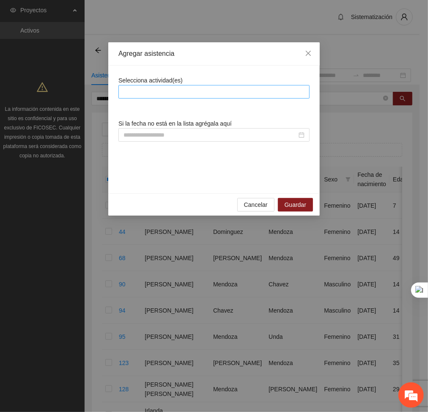
click at [163, 85] on div at bounding box center [213, 92] width 191 height 14
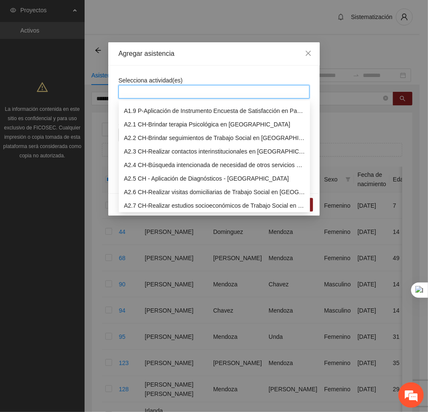
scroll to position [109, 0]
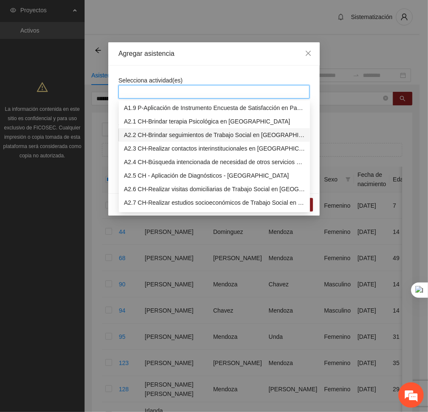
click at [150, 131] on div "A2.2 CH-Brindar seguimientos de Trabajo Social en [GEOGRAPHIC_DATA]" at bounding box center [214, 134] width 181 height 9
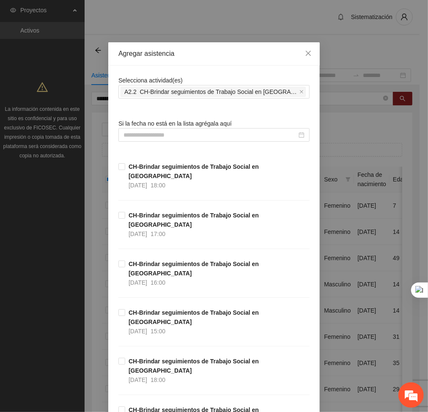
click at [185, 137] on input at bounding box center [209, 134] width 173 height 9
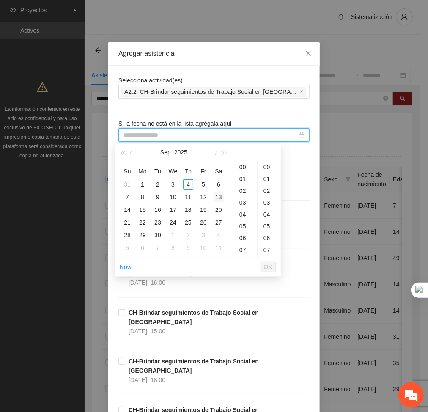
type input "**********"
click at [244, 234] on div "15" at bounding box center [245, 234] width 24 height 12
click at [134, 150] on button "button" at bounding box center [131, 152] width 9 height 17
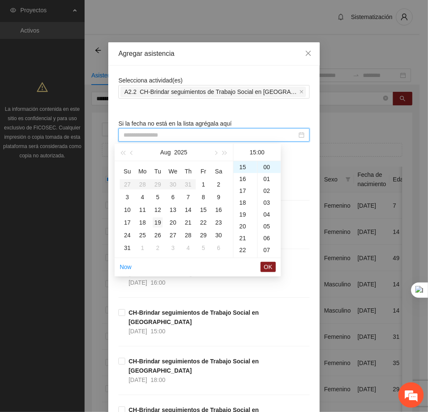
click at [158, 221] on div "19" at bounding box center [158, 222] width 10 height 10
type input "**********"
click at [269, 265] on span "OK" at bounding box center [268, 266] width 8 height 9
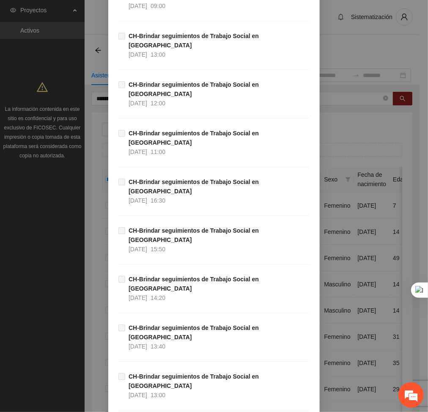
scroll to position [4729, 0]
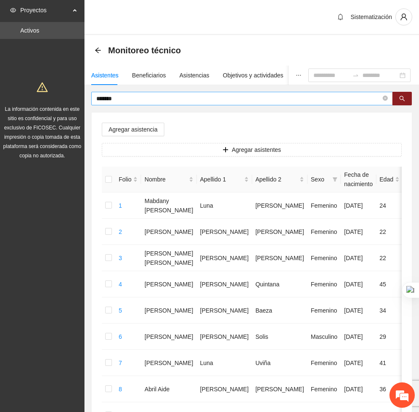
click at [138, 96] on input "*******" at bounding box center [238, 98] width 285 height 9
type input "*"
type input "******"
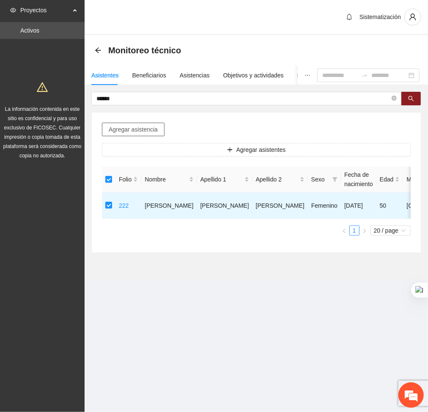
click at [131, 130] on span "Agregar asistencia" at bounding box center [133, 129] width 49 height 9
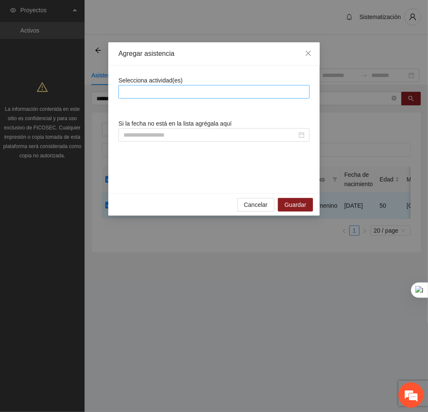
click at [207, 92] on div at bounding box center [213, 92] width 187 height 10
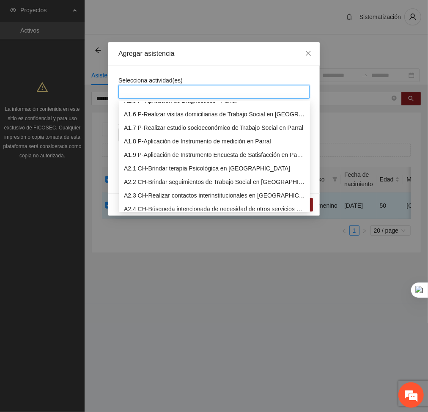
scroll to position [74, 0]
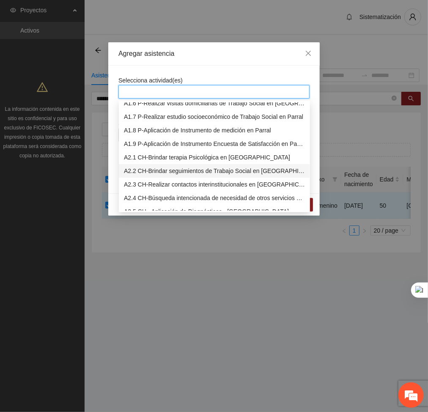
click at [166, 170] on div "A2.2 CH-Brindar seguimientos de Trabajo Social en [GEOGRAPHIC_DATA]" at bounding box center [214, 170] width 181 height 9
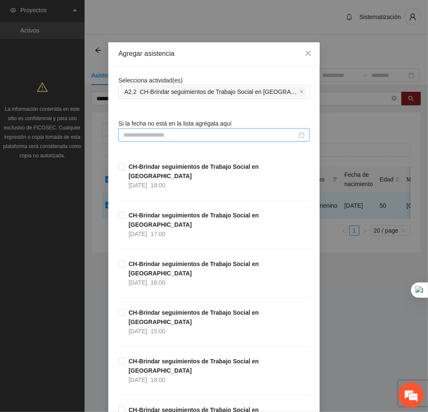
click at [228, 133] on input at bounding box center [209, 134] width 173 height 9
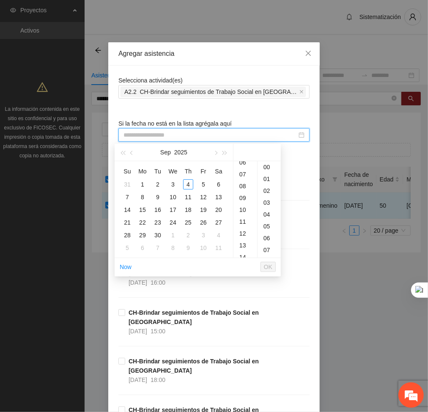
scroll to position [78, 0]
click at [244, 253] on div "14" at bounding box center [245, 254] width 24 height 12
click at [134, 156] on button "button" at bounding box center [131, 152] width 9 height 17
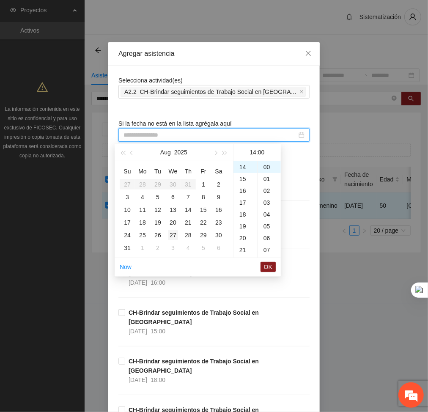
click at [169, 235] on div "27" at bounding box center [173, 235] width 10 height 10
type input "**********"
click at [265, 264] on span "OK" at bounding box center [268, 266] width 8 height 9
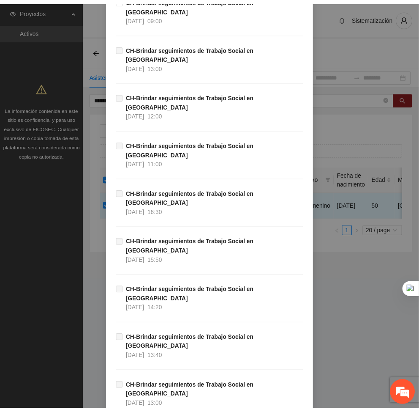
scroll to position [4729, 0]
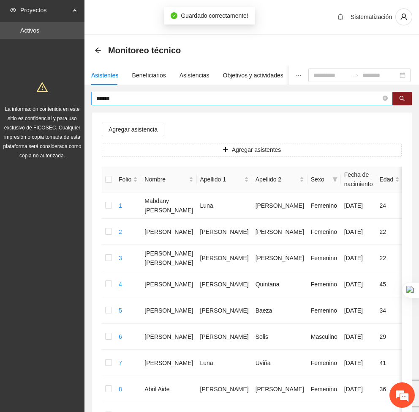
click at [241, 104] on span "******" at bounding box center [242, 99] width 302 height 14
type input "*"
type input "*******"
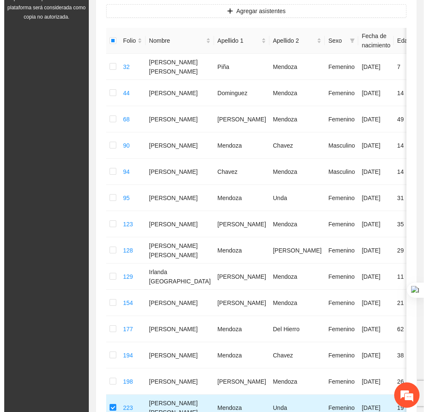
scroll to position [0, 0]
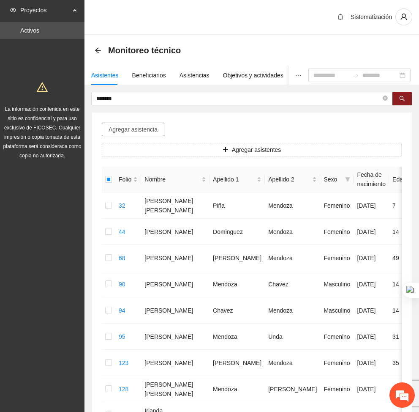
click at [142, 128] on span "Agregar asistencia" at bounding box center [133, 129] width 49 height 9
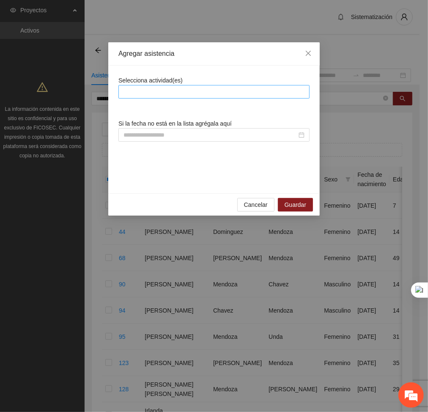
click at [234, 90] on div at bounding box center [213, 92] width 187 height 10
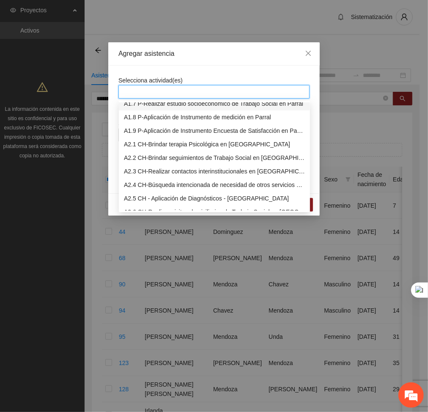
scroll to position [89, 0]
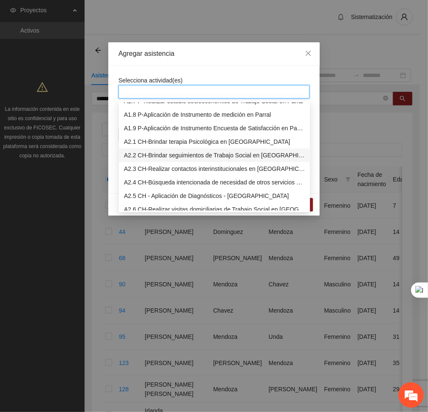
click at [142, 154] on div "A2.2 CH-Brindar seguimientos de Trabajo Social en [GEOGRAPHIC_DATA]" at bounding box center [214, 154] width 181 height 9
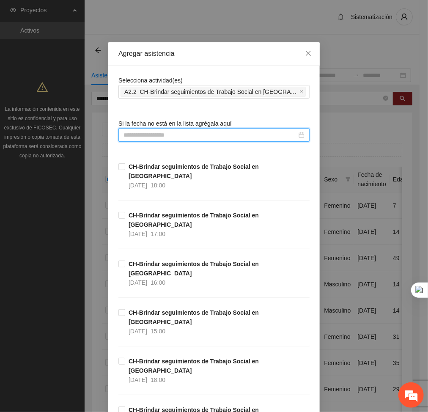
click at [227, 139] on input at bounding box center [209, 134] width 173 height 9
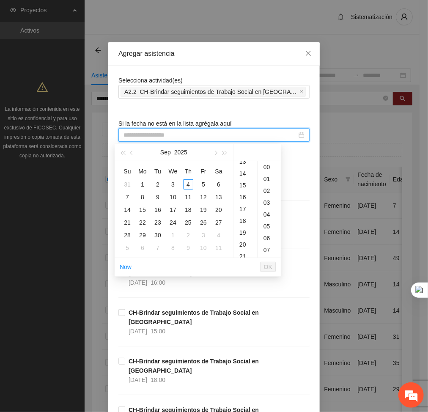
click at [240, 188] on div "15" at bounding box center [245, 185] width 24 height 12
click at [131, 153] on span "button" at bounding box center [132, 153] width 4 height 4
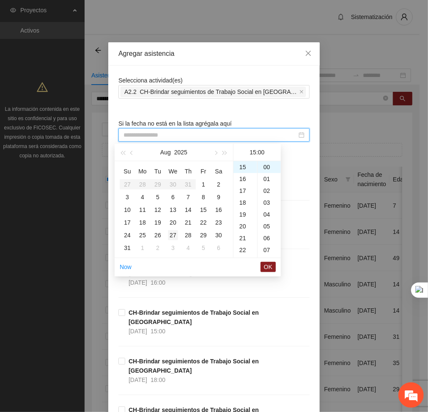
click at [171, 235] on div "27" at bounding box center [173, 235] width 10 height 10
type input "**********"
click at [271, 267] on span "OK" at bounding box center [268, 266] width 8 height 9
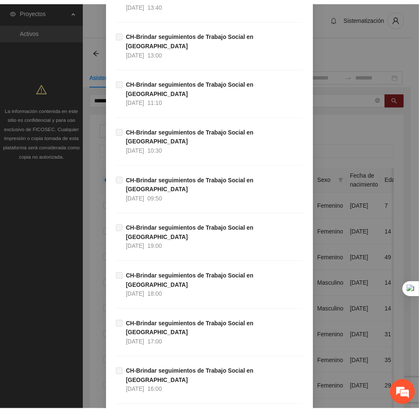
scroll to position [4729, 0]
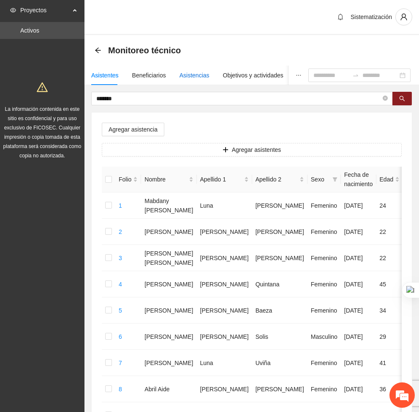
click at [190, 74] on div "Asistencias" at bounding box center [195, 75] width 30 height 9
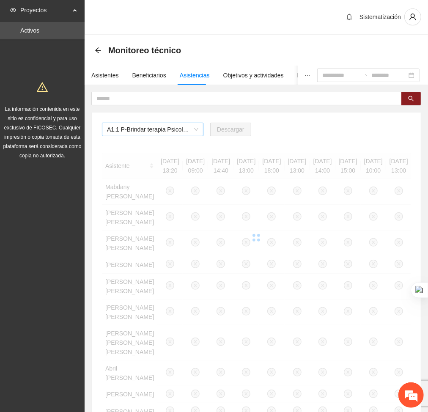
click at [181, 130] on span "A1.1 P-Brindar terapia Psicológica en Parral" at bounding box center [152, 129] width 91 height 13
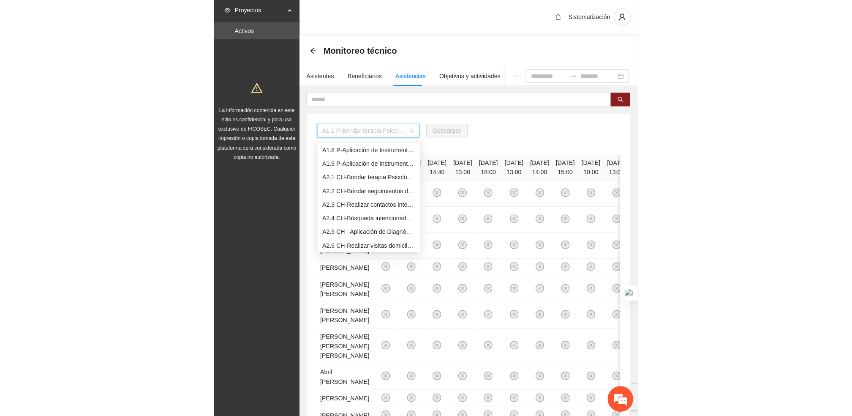
scroll to position [94, 0]
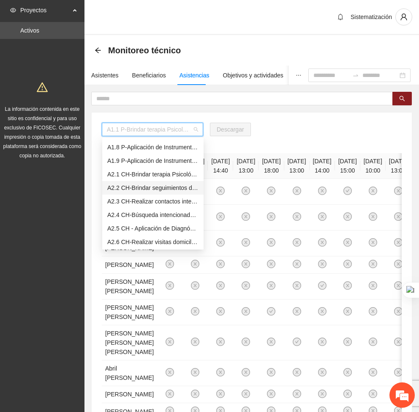
click at [126, 184] on div "A2.2 CH-Brindar seguimientos de Trabajo Social en [GEOGRAPHIC_DATA]" at bounding box center [152, 187] width 91 height 9
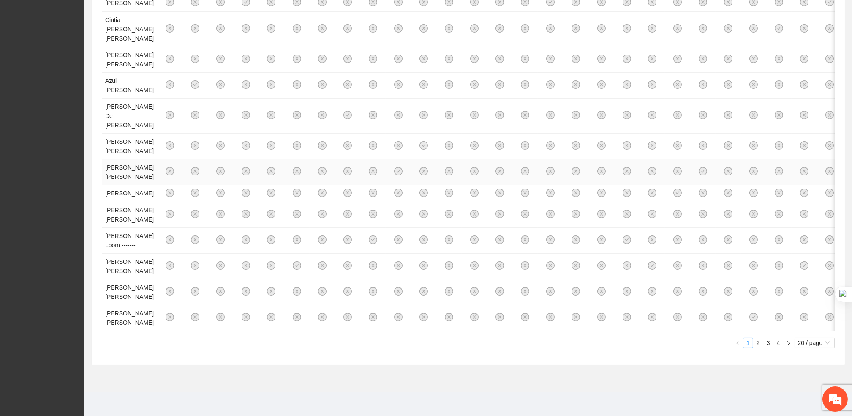
scroll to position [549, 0]
click at [759, 344] on link "2" at bounding box center [758, 342] width 9 height 9
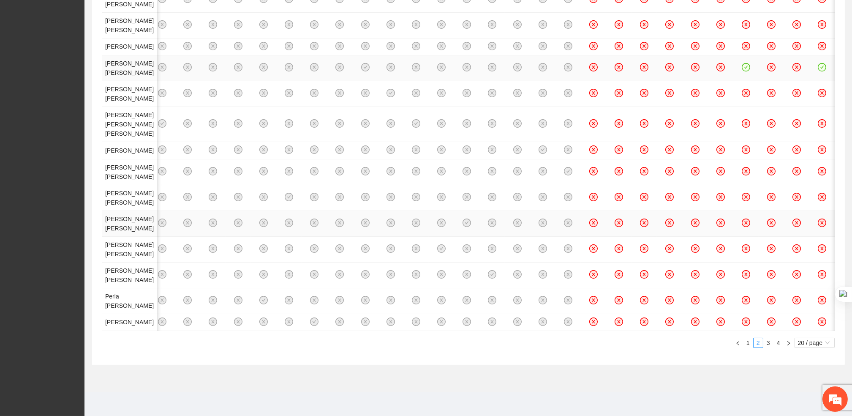
scroll to position [642, 0]
click at [767, 347] on link "3" at bounding box center [768, 342] width 9 height 9
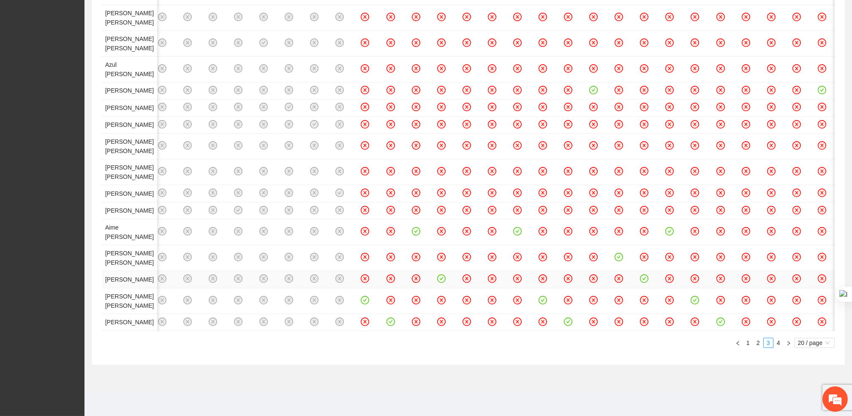
scroll to position [560, 0]
click at [779, 347] on link "4" at bounding box center [778, 342] width 9 height 9
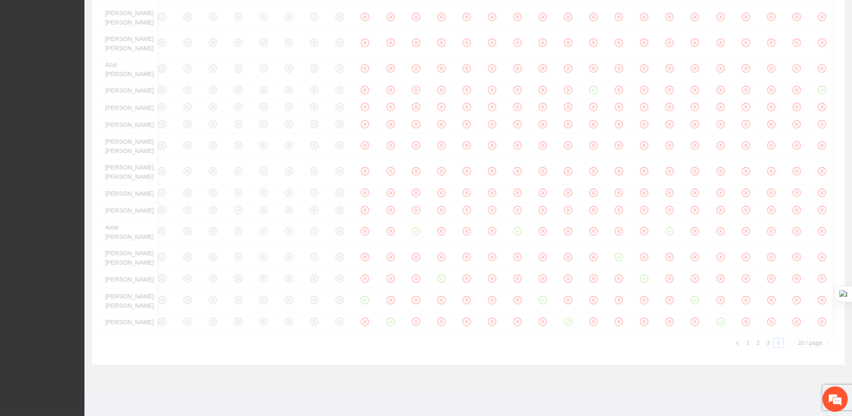
scroll to position [0, 0]
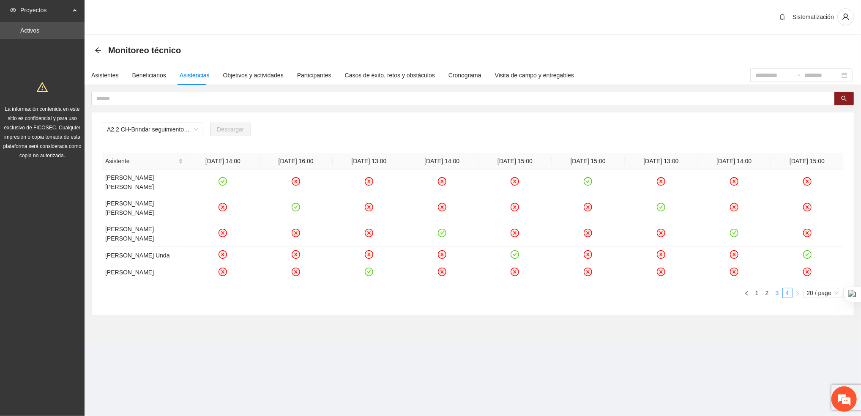
click at [777, 298] on link "3" at bounding box center [777, 292] width 9 height 9
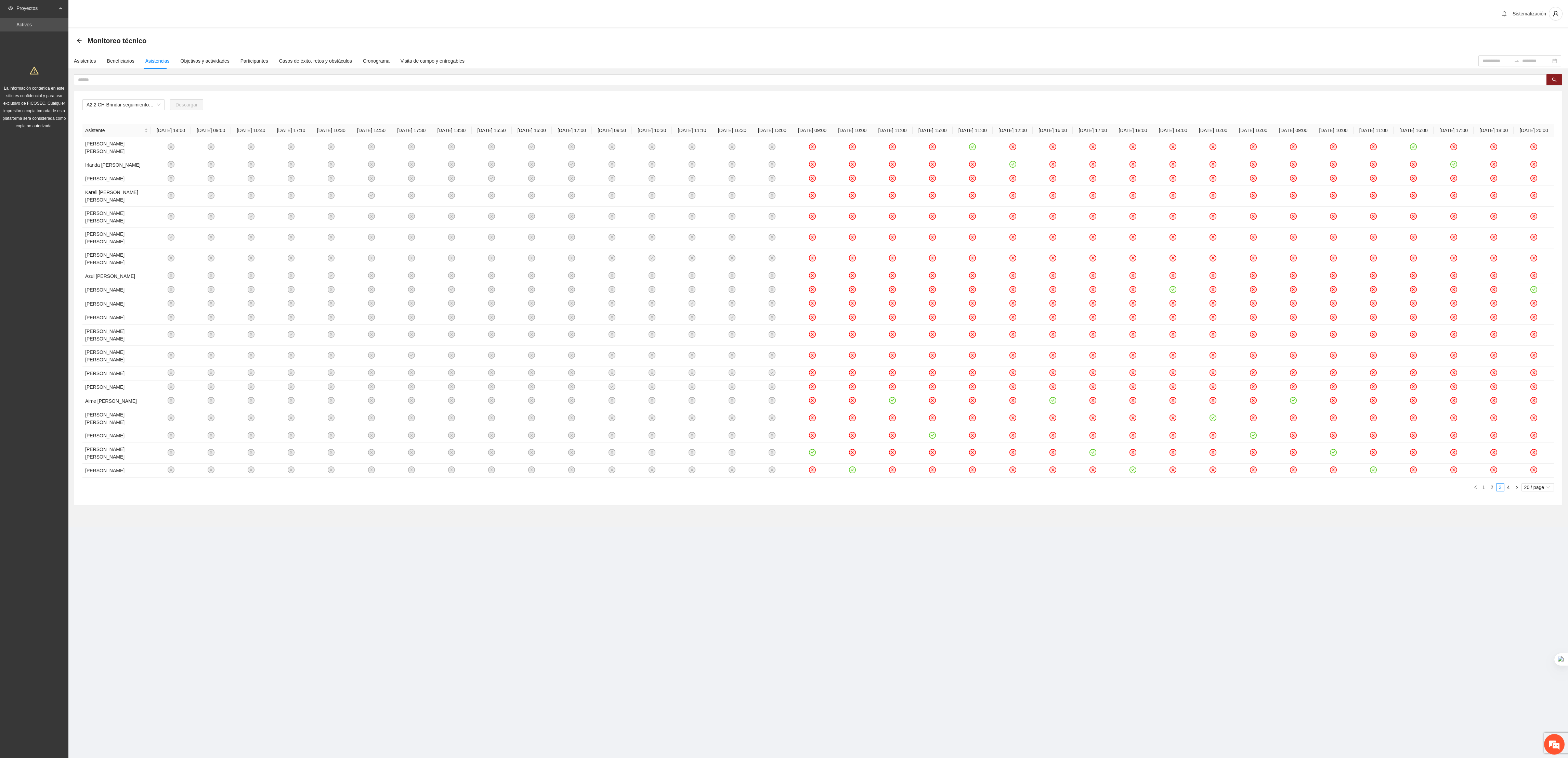
drag, startPoint x: 674, startPoint y: 0, endPoint x: 823, endPoint y: 558, distance: 577.6
click at [696, 324] on section "Proyectos Activos La información contenida en este sitio es confidencial y para…" at bounding box center [784, 379] width 1568 height 758
click at [696, 324] on link "2" at bounding box center [1492, 487] width 7 height 7
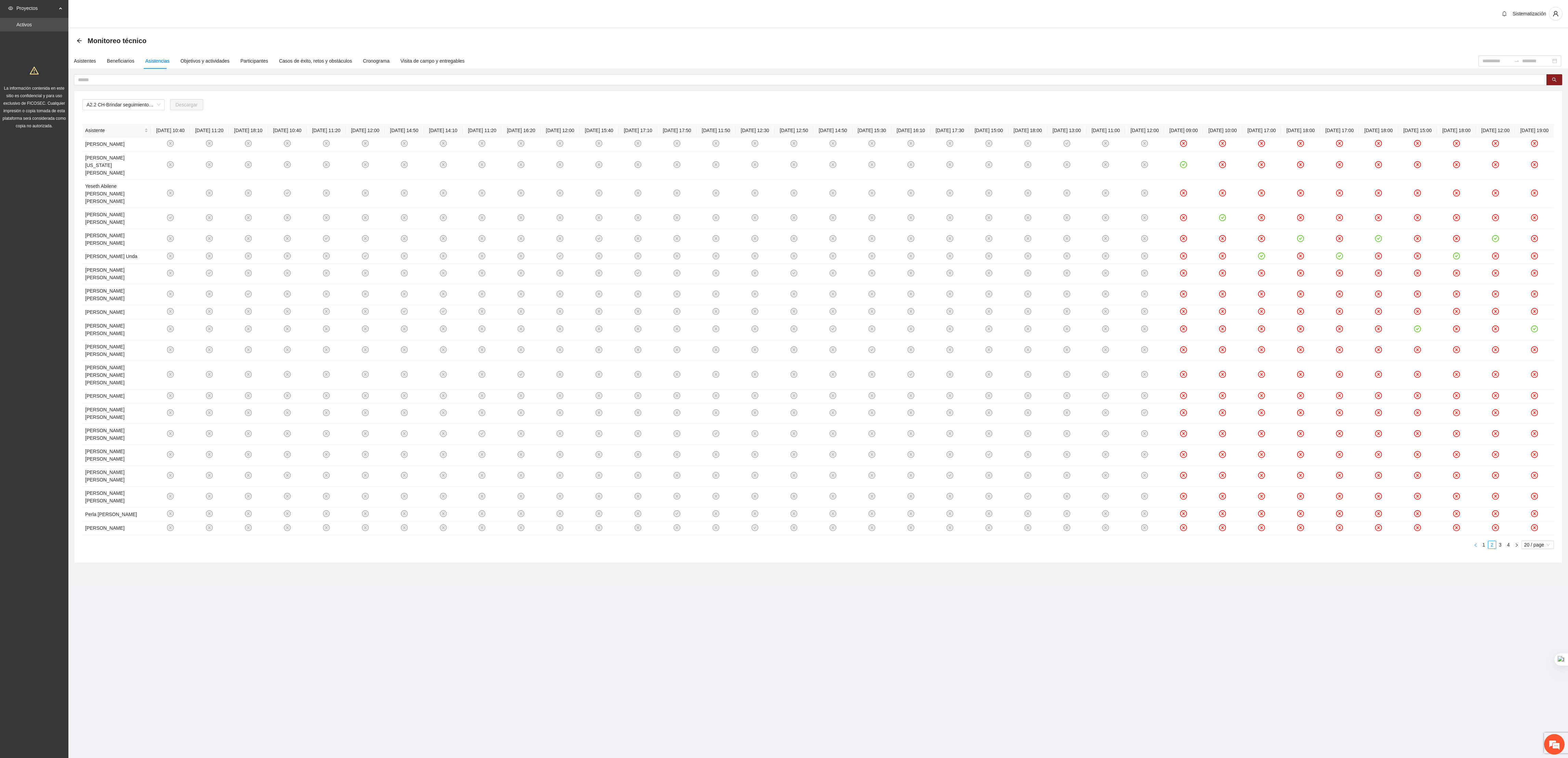
click at [696, 324] on button "button" at bounding box center [1476, 545] width 8 height 8
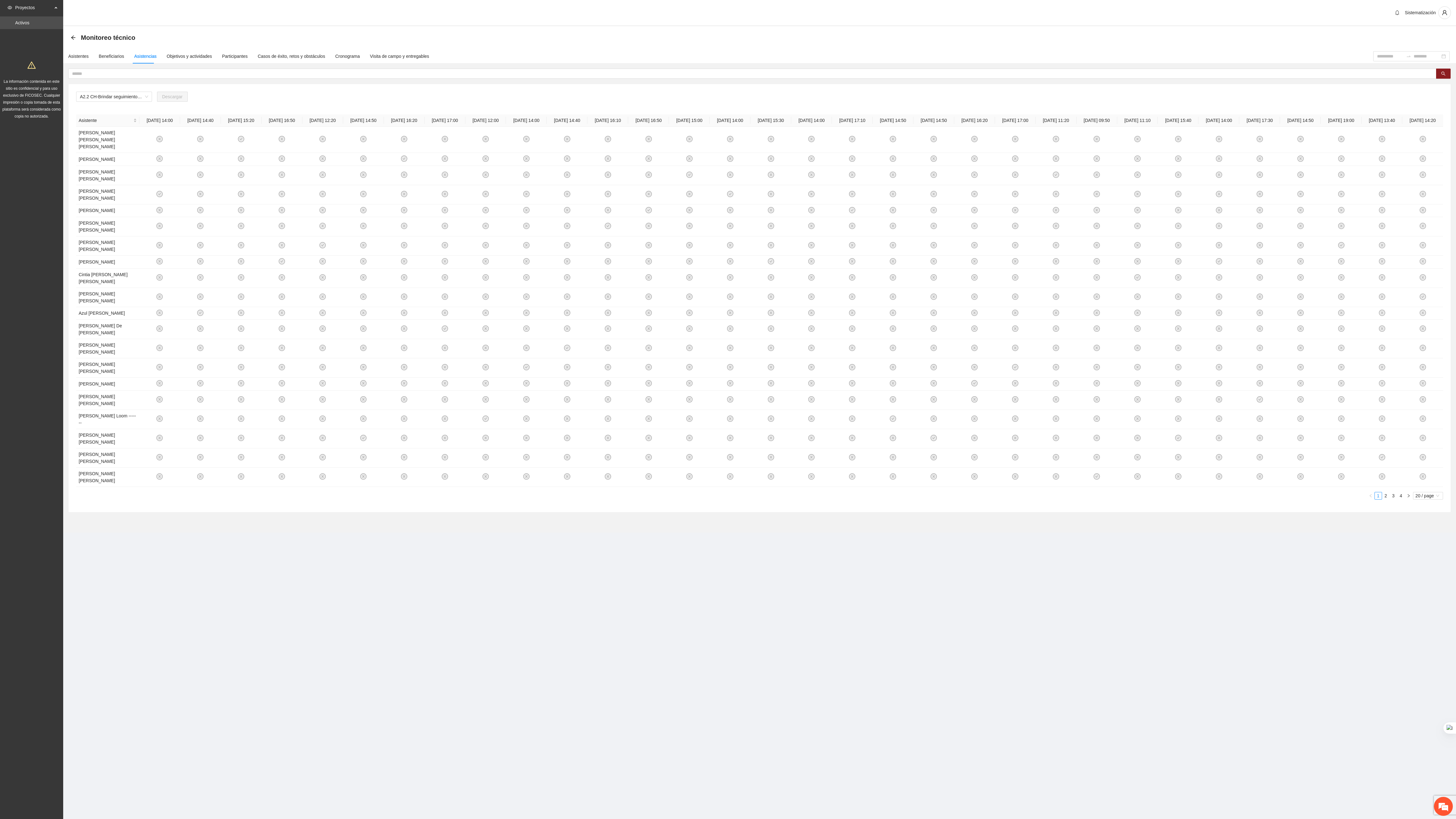
click at [643, 299] on section "Proyectos Activos La información contenida en este sitio es confidencial y para…" at bounding box center [728, 409] width 1456 height 819
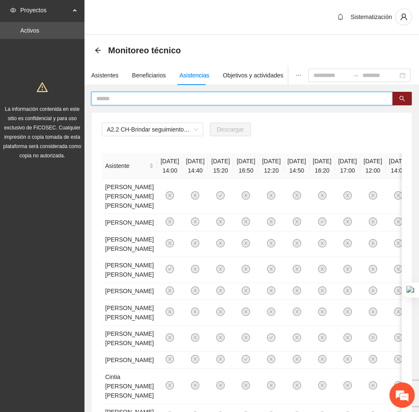
click at [303, 95] on input "text" at bounding box center [238, 98] width 285 height 9
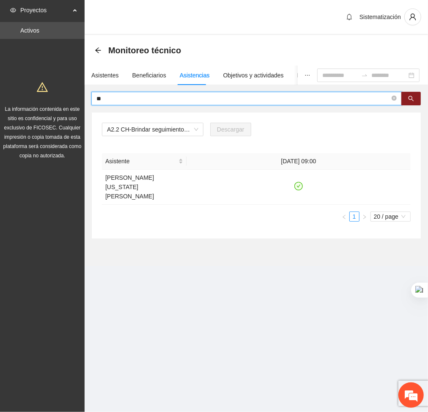
type input "*"
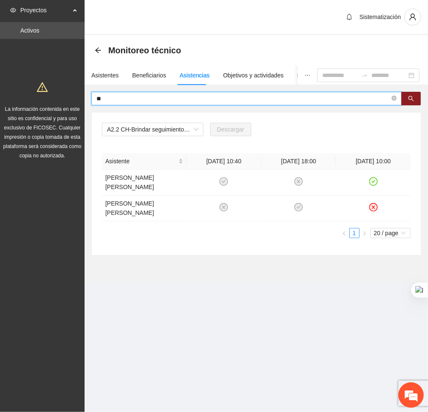
type input "*"
type input "****"
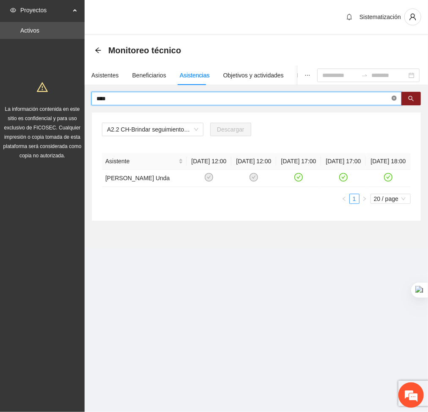
click at [393, 98] on icon "close-circle" at bounding box center [393, 98] width 5 height 5
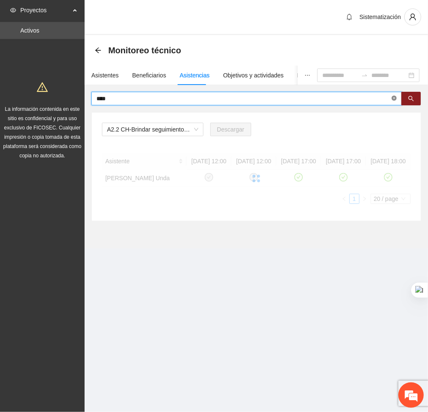
type input "****"
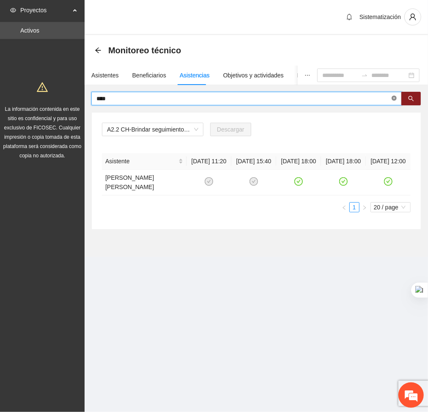
click at [392, 97] on icon "close-circle" at bounding box center [393, 98] width 5 height 5
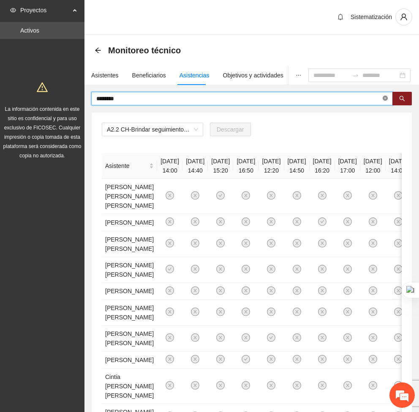
type input "********"
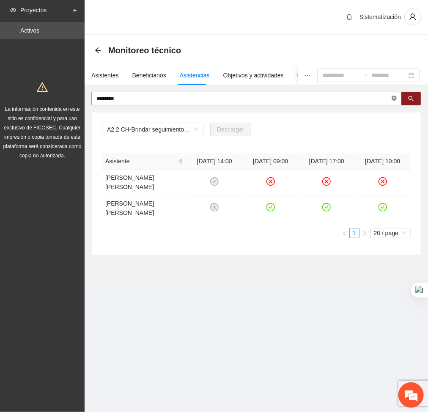
click at [393, 98] on icon "close-circle" at bounding box center [393, 98] width 5 height 5
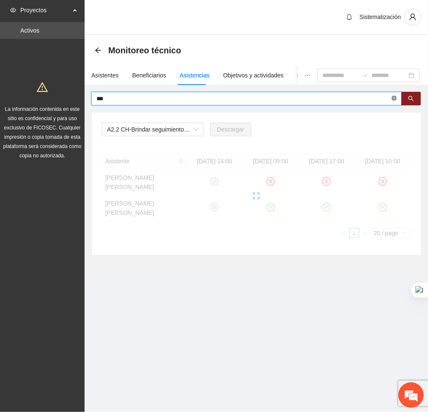
type input "***"
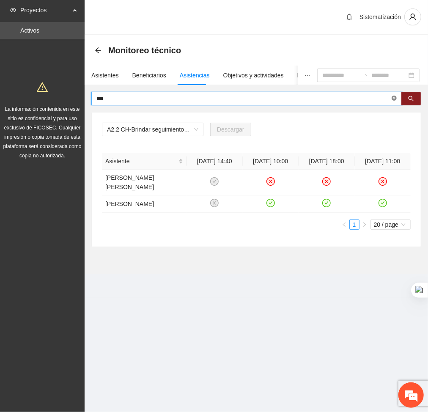
click at [394, 99] on icon "close-circle" at bounding box center [393, 98] width 5 height 5
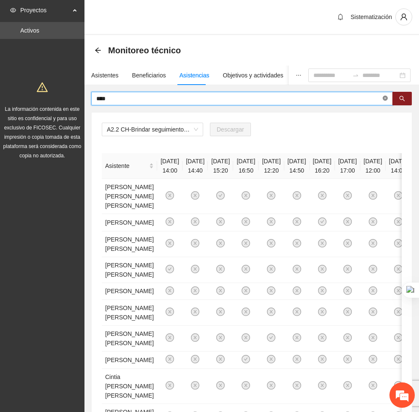
type input "****"
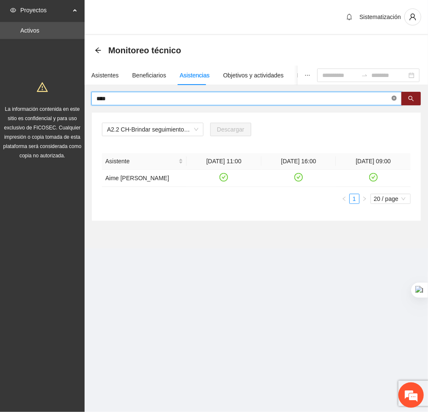
click at [393, 98] on icon "close-circle" at bounding box center [393, 98] width 5 height 5
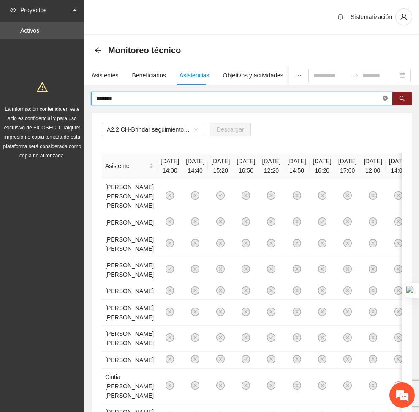
type input "*******"
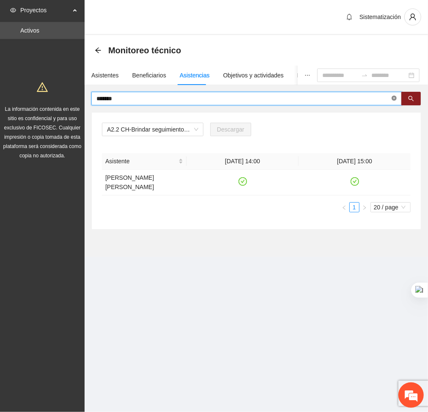
click at [393, 98] on icon "close-circle" at bounding box center [393, 98] width 5 height 5
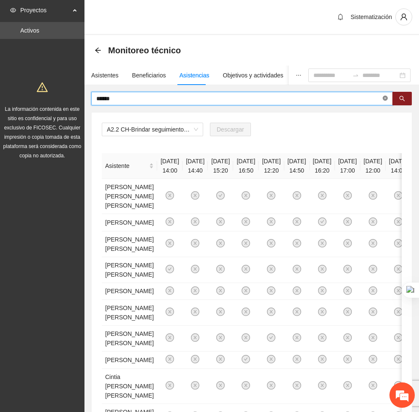
type input "******"
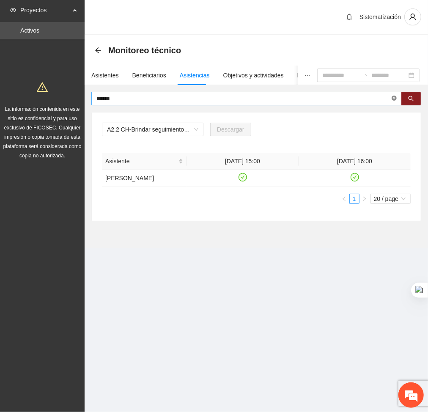
click at [392, 98] on icon "close-circle" at bounding box center [393, 98] width 5 height 5
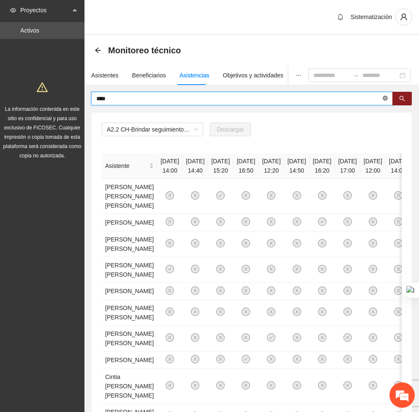
type input "****"
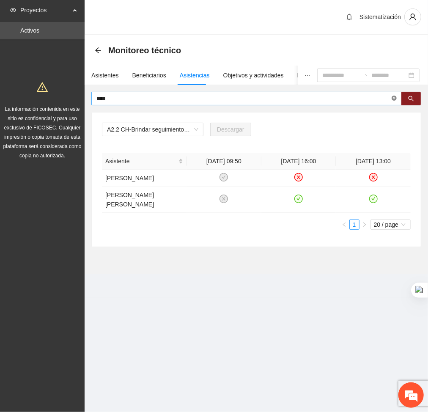
click at [394, 96] on icon "close-circle" at bounding box center [393, 98] width 5 height 5
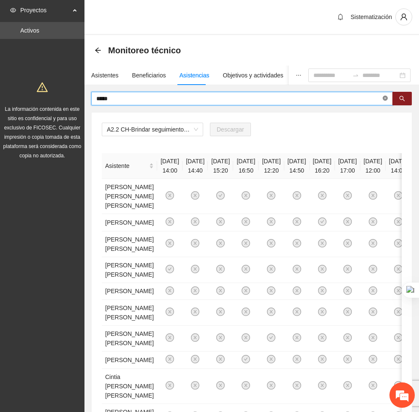
type input "*****"
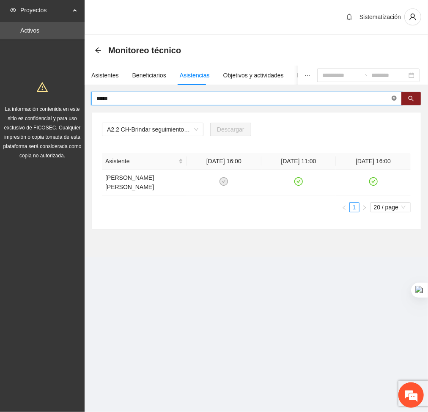
click at [394, 97] on icon "close-circle" at bounding box center [393, 98] width 5 height 5
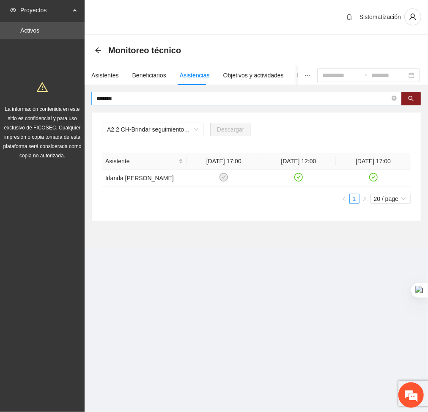
click at [390, 98] on span "*******" at bounding box center [246, 99] width 310 height 14
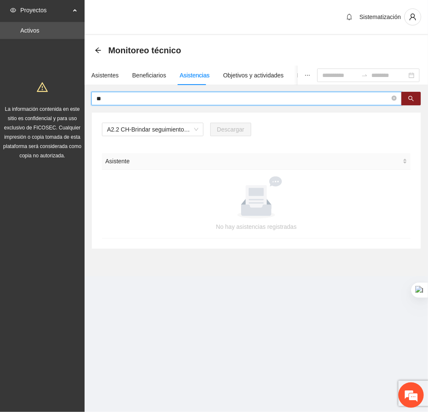
type input "*"
type input "*****"
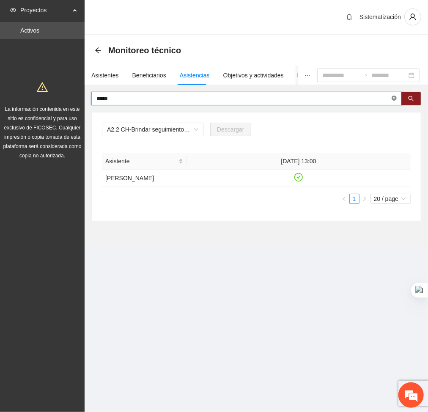
click at [394, 98] on icon "close-circle" at bounding box center [393, 98] width 5 height 5
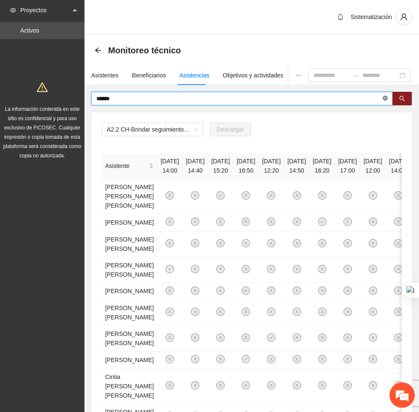
type input "******"
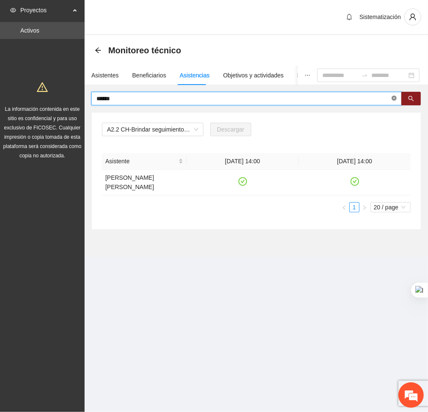
click at [394, 98] on icon "close-circle" at bounding box center [393, 98] width 5 height 5
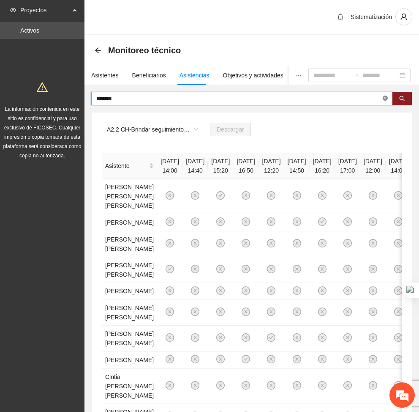
type input "*******"
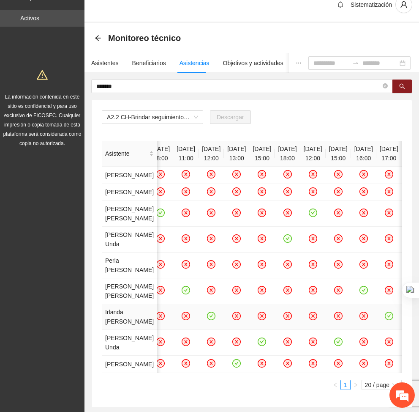
scroll to position [11, 0]
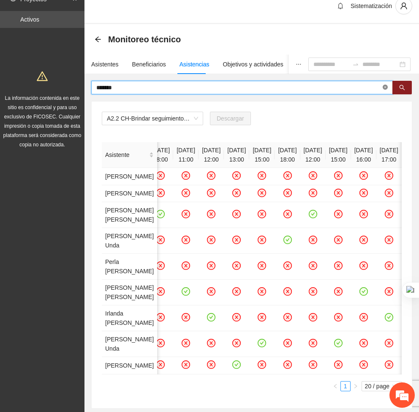
click at [383, 85] on icon "close-circle" at bounding box center [385, 87] width 5 height 5
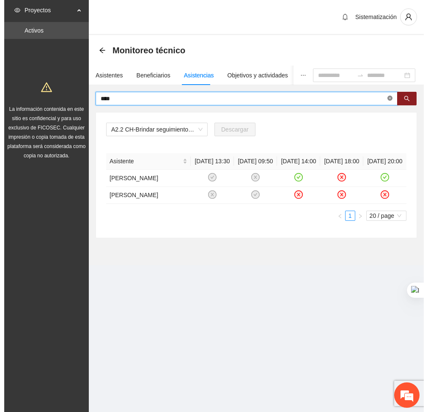
scroll to position [0, 0]
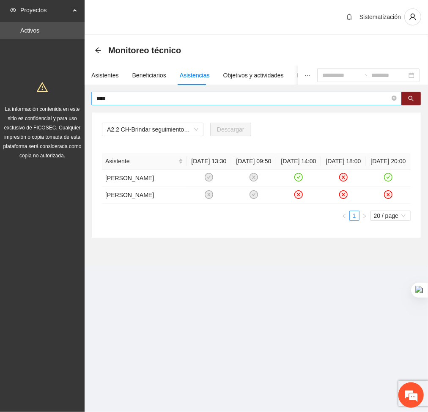
click at [394, 102] on span at bounding box center [393, 98] width 5 height 9
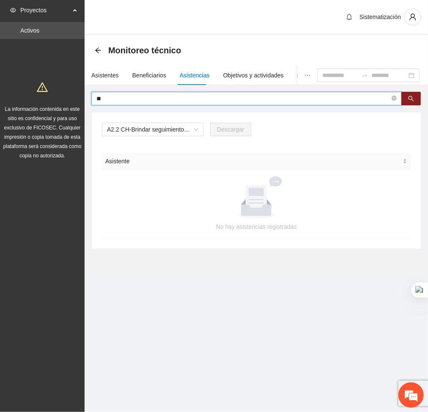
type input "*"
type input "*****"
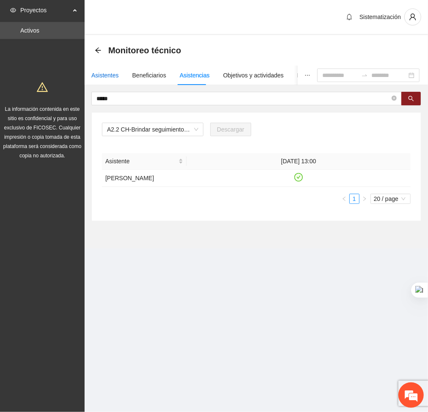
click at [93, 71] on div "Asistentes" at bounding box center [104, 75] width 27 height 9
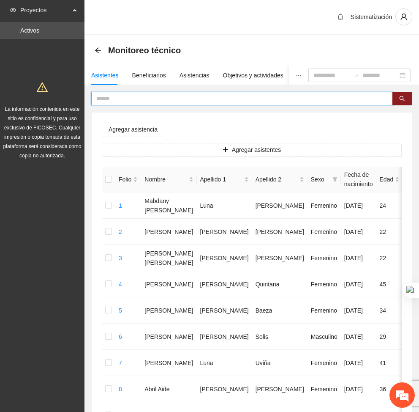
click at [161, 96] on input "text" at bounding box center [238, 98] width 285 height 9
type input "*****"
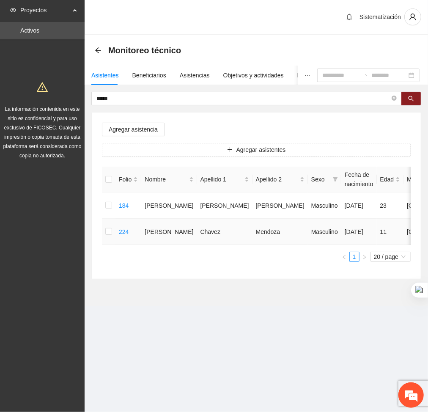
click at [102, 230] on td at bounding box center [109, 231] width 14 height 26
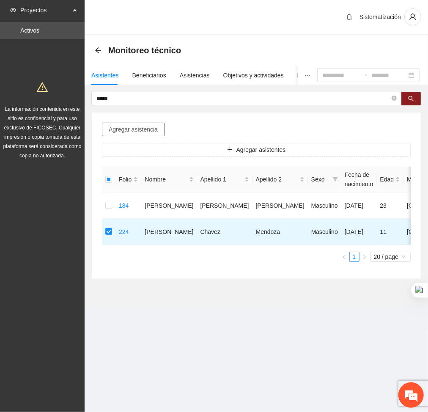
click at [135, 129] on span "Agregar asistencia" at bounding box center [133, 129] width 49 height 9
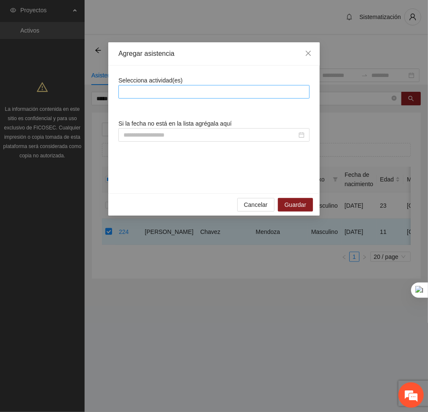
click at [229, 98] on div at bounding box center [213, 92] width 191 height 14
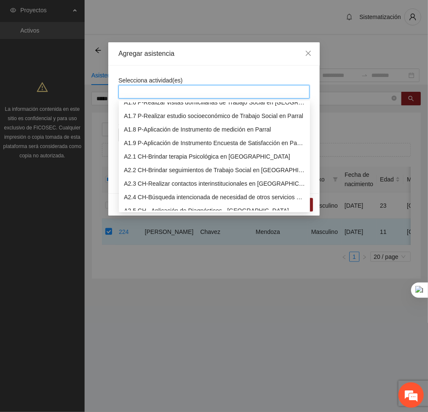
scroll to position [82, 0]
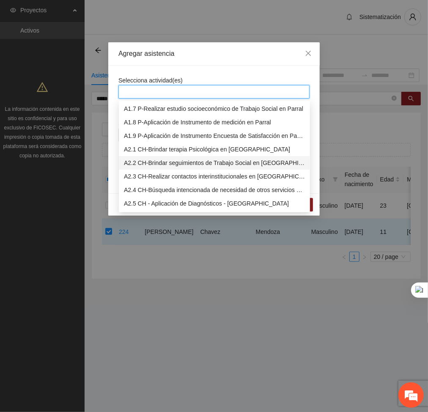
click at [157, 166] on div "A2.2 CH-Brindar seguimientos de Trabajo Social en [GEOGRAPHIC_DATA]" at bounding box center [214, 162] width 181 height 9
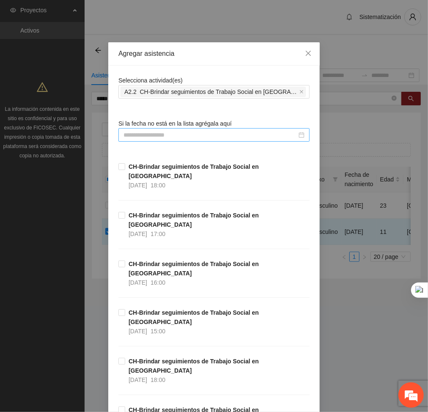
click at [259, 136] on input at bounding box center [209, 134] width 173 height 9
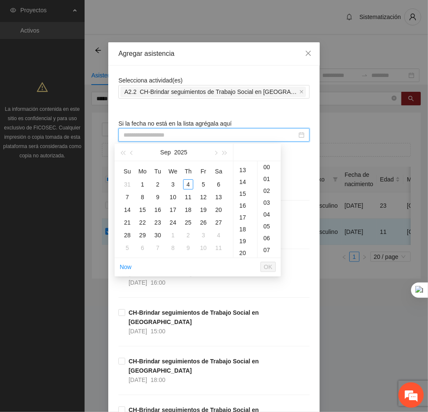
scroll to position [160, 0]
click at [243, 222] on div "18" at bounding box center [245, 220] width 24 height 12
click at [131, 155] on button "button" at bounding box center [131, 152] width 9 height 17
click at [170, 235] on div "27" at bounding box center [173, 235] width 10 height 10
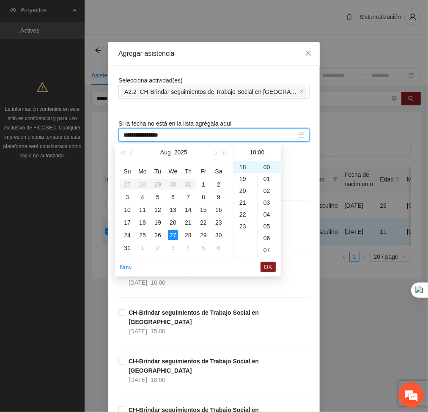
type input "**********"
click at [268, 269] on span "OK" at bounding box center [268, 266] width 8 height 9
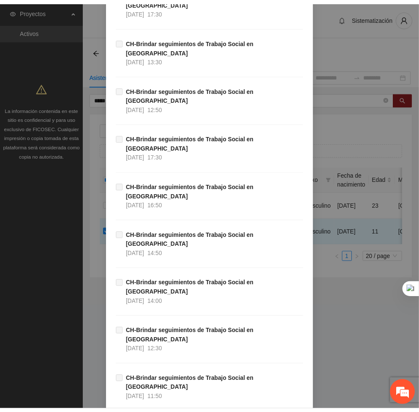
scroll to position [4729, 0]
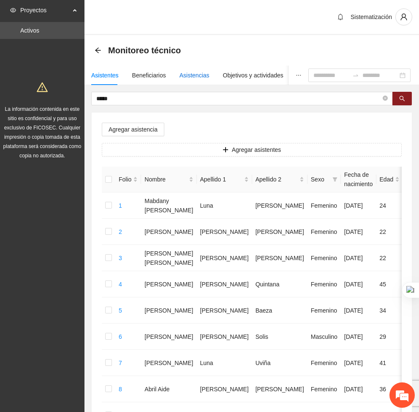
click at [202, 77] on div "Asistencias" at bounding box center [195, 75] width 30 height 9
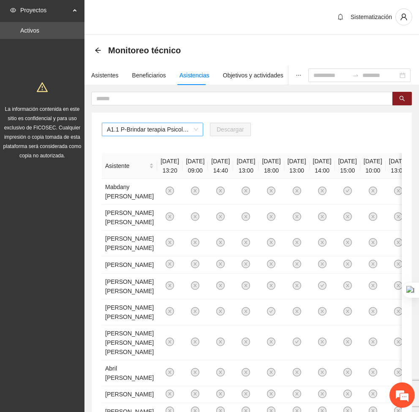
click at [181, 128] on span "A1.1 P-Brindar terapia Psicológica en Parral" at bounding box center [152, 129] width 91 height 13
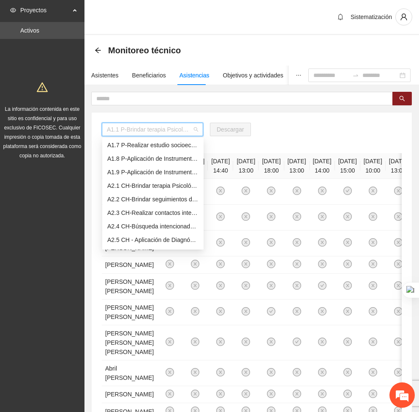
scroll to position [85, 0]
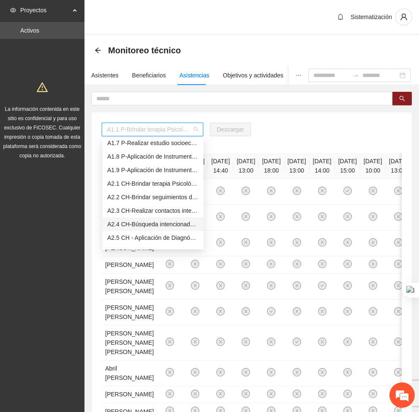
click at [129, 223] on div "A2.4 CH-Búsqueda intencionada de necesidad de otros servicios y canalización a …" at bounding box center [152, 223] width 91 height 9
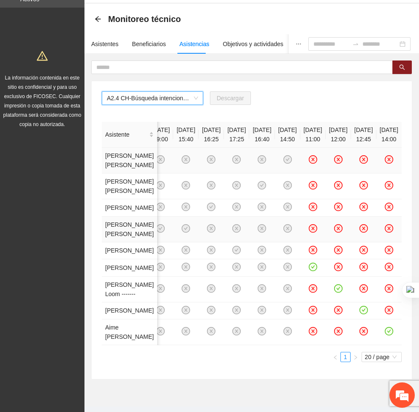
scroll to position [0, 0]
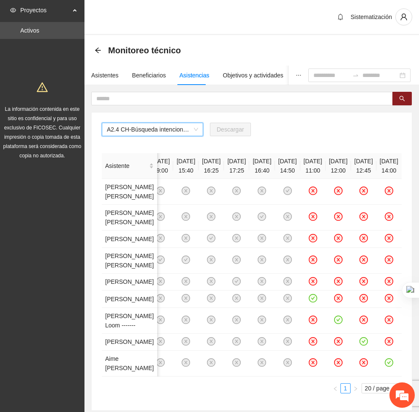
click at [198, 129] on span "A2.4 CH-Búsqueda intencionada de necesidad de otros servicios y canalización a …" at bounding box center [152, 129] width 91 height 13
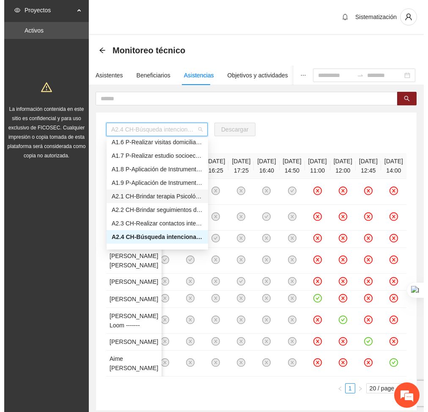
scroll to position [71, 0]
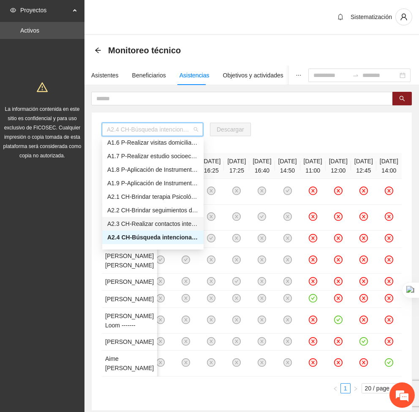
click at [158, 225] on div "A2.3 CH-Realizar contactos interinstitucionales en [GEOGRAPHIC_DATA]" at bounding box center [152, 223] width 91 height 9
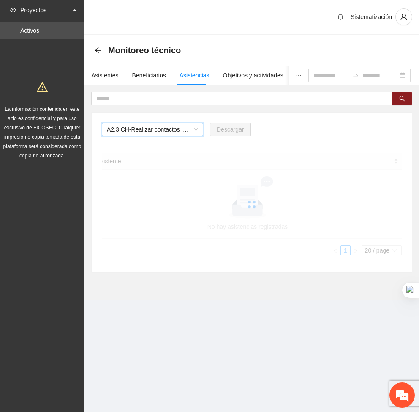
scroll to position [0, 0]
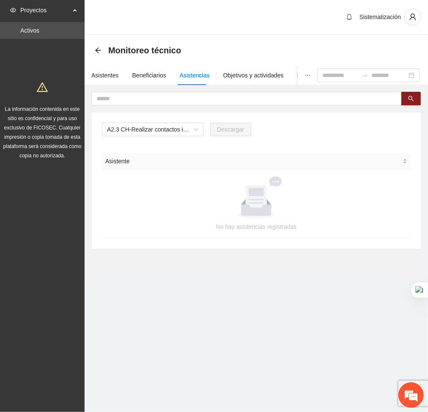
click at [117, 76] on div "Asistentes Beneficiarios Asistencias Objetivos y actividades Participantes Caso…" at bounding box center [329, 75] width 489 height 19
click at [110, 76] on div "Asistentes" at bounding box center [104, 75] width 27 height 9
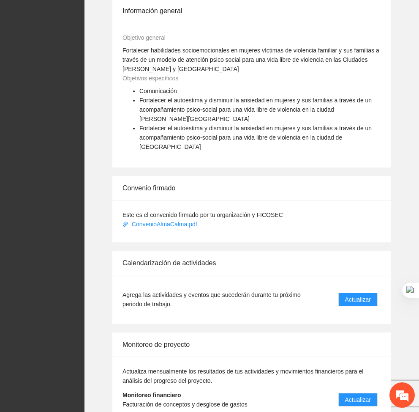
scroll to position [494, 0]
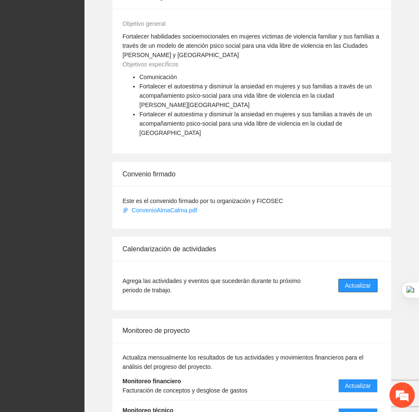
click at [351, 281] on span "Actualizar" at bounding box center [358, 285] width 26 height 9
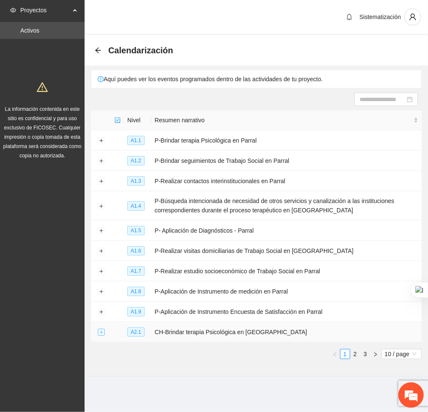
click at [103, 333] on button "Expand row" at bounding box center [101, 332] width 7 height 7
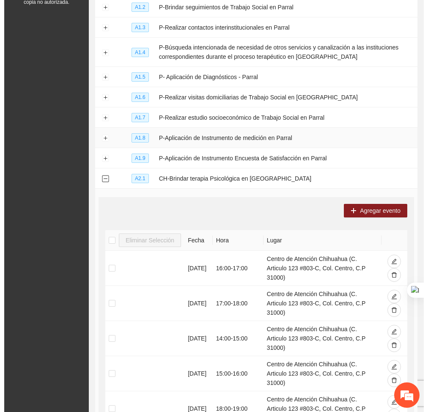
scroll to position [157, 0]
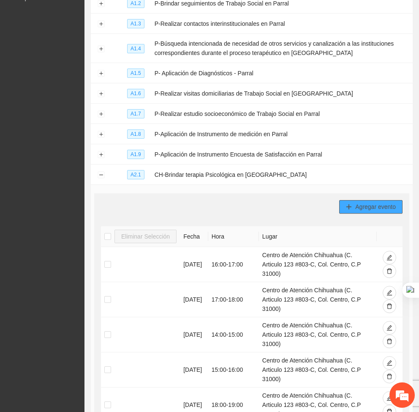
click at [352, 202] on button "Agregar evento" at bounding box center [370, 207] width 63 height 14
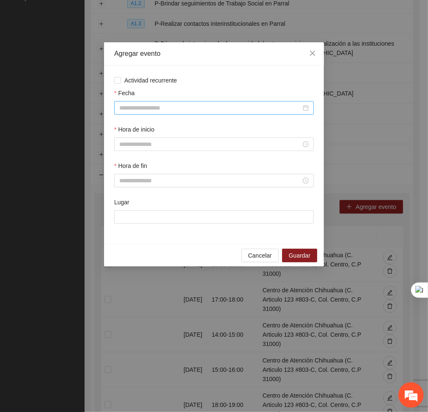
click at [194, 112] on input "Fecha" at bounding box center [210, 107] width 182 height 9
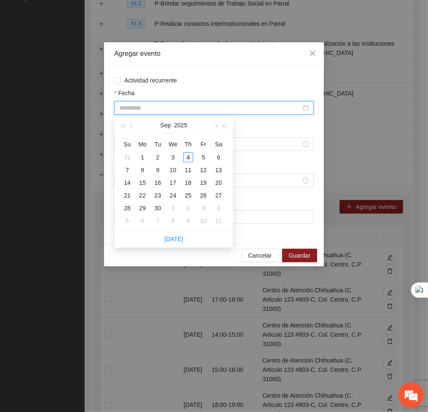
type input "**********"
click at [188, 161] on div "4" at bounding box center [188, 157] width 10 height 10
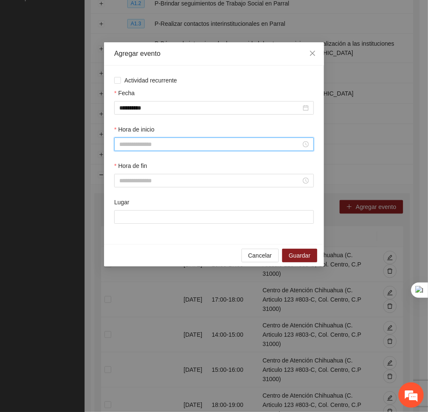
click at [164, 144] on input "Hora de inicio" at bounding box center [210, 143] width 182 height 9
click at [123, 199] on div "13" at bounding box center [127, 200] width 24 height 12
type input "*****"
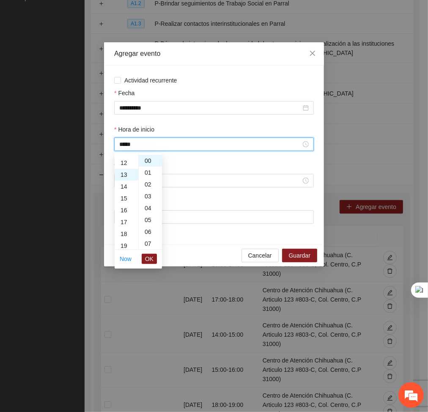
scroll to position [153, 0]
click at [148, 256] on span "OK" at bounding box center [149, 258] width 8 height 9
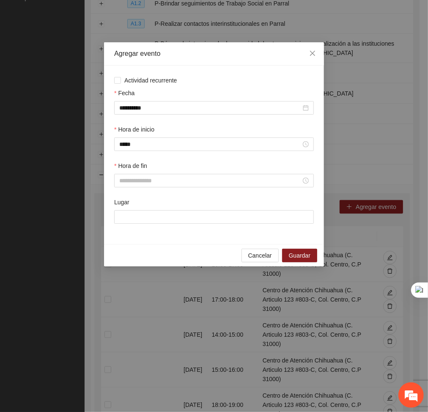
click at [147, 169] on label "Hora de fin" at bounding box center [130, 165] width 33 height 9
click at [147, 176] on input "Hora de fin" at bounding box center [210, 180] width 182 height 9
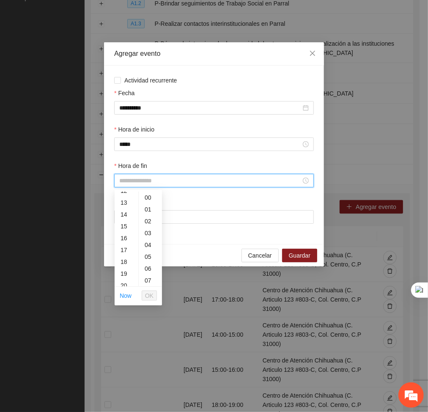
scroll to position [152, 0]
click at [124, 213] on div "14" at bounding box center [127, 211] width 24 height 12
type input "*****"
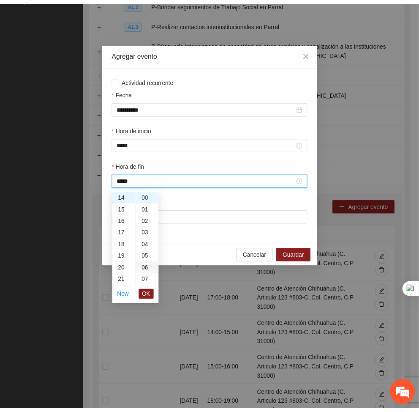
scroll to position [166, 0]
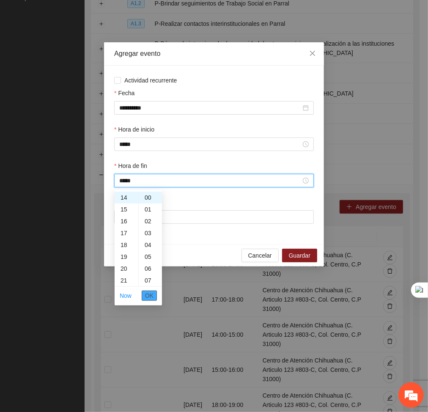
click at [146, 294] on span "OK" at bounding box center [149, 295] width 8 height 9
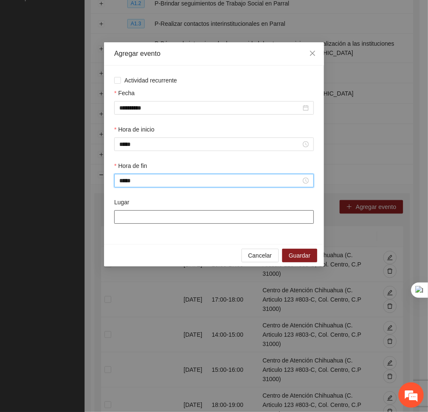
click at [142, 216] on input "Lugar" at bounding box center [213, 217] width 199 height 14
type input "**********"
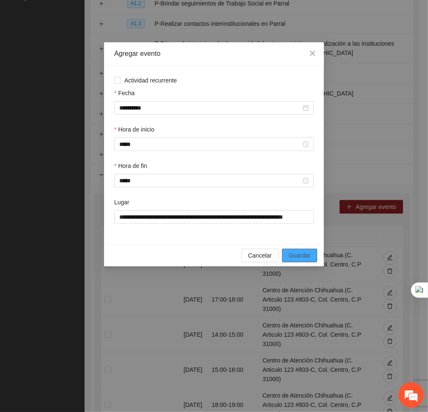
click at [289, 257] on span "Guardar" at bounding box center [300, 255] width 22 height 9
